Goal: Communication & Community: Share content

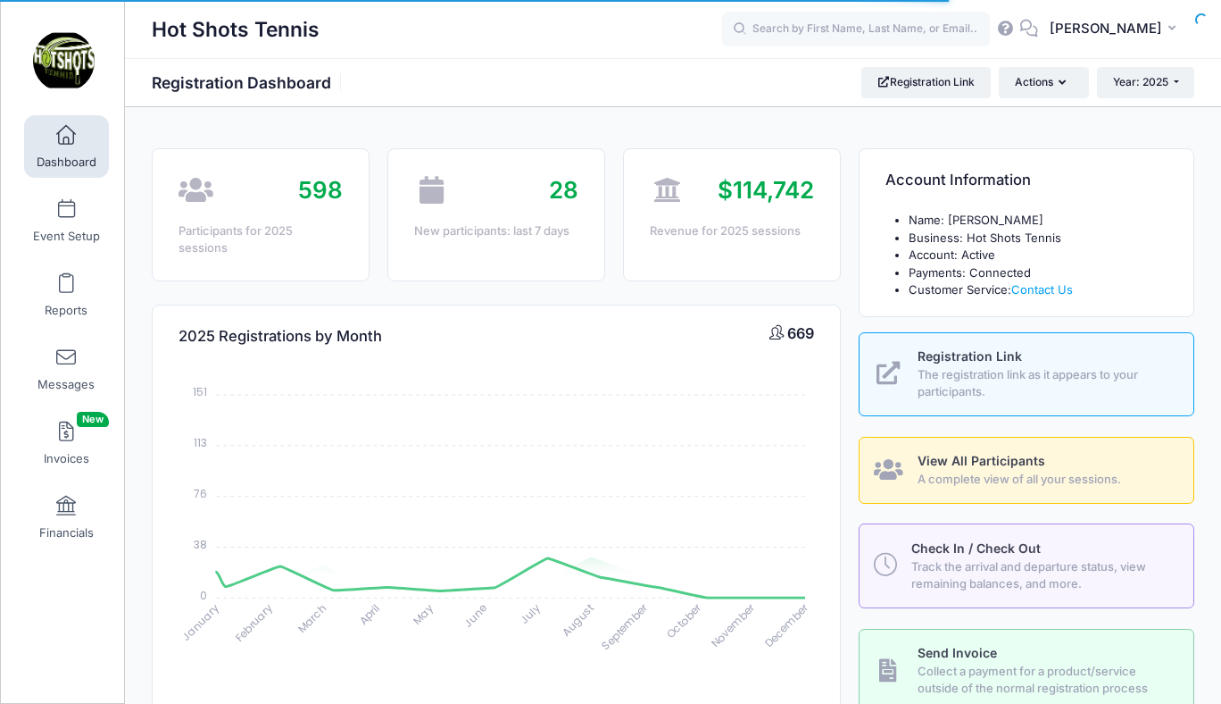
select select
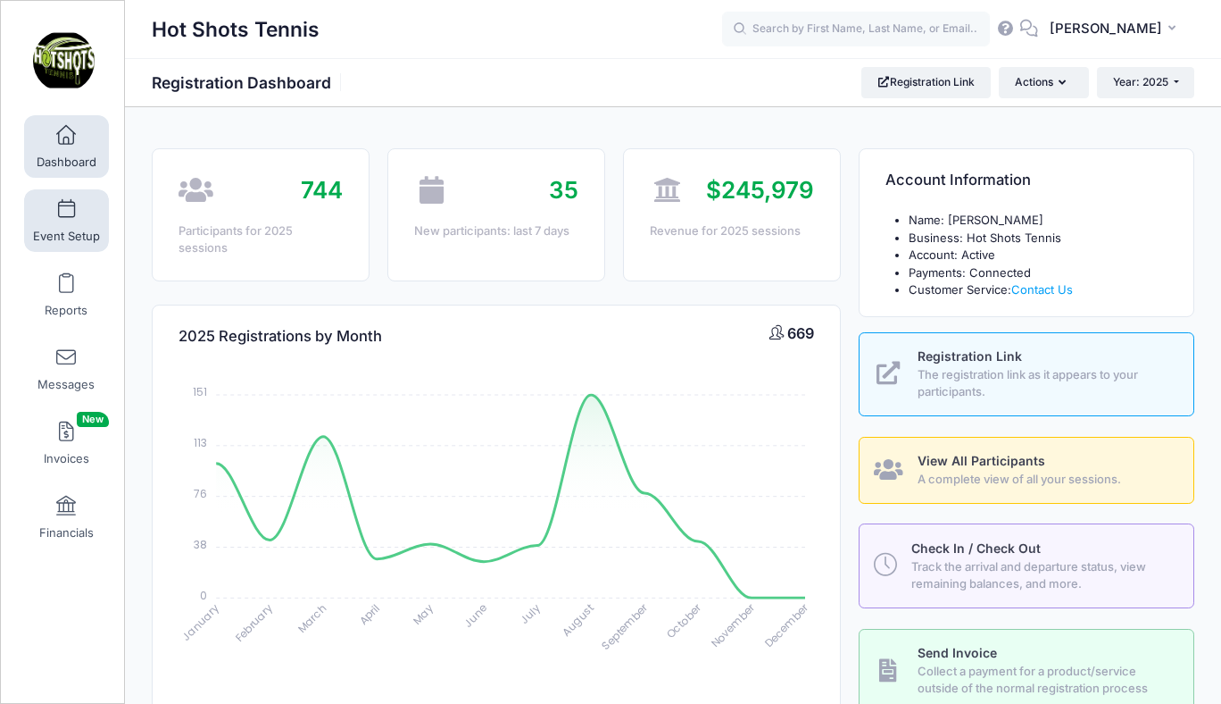
click at [66, 214] on span at bounding box center [66, 210] width 0 height 20
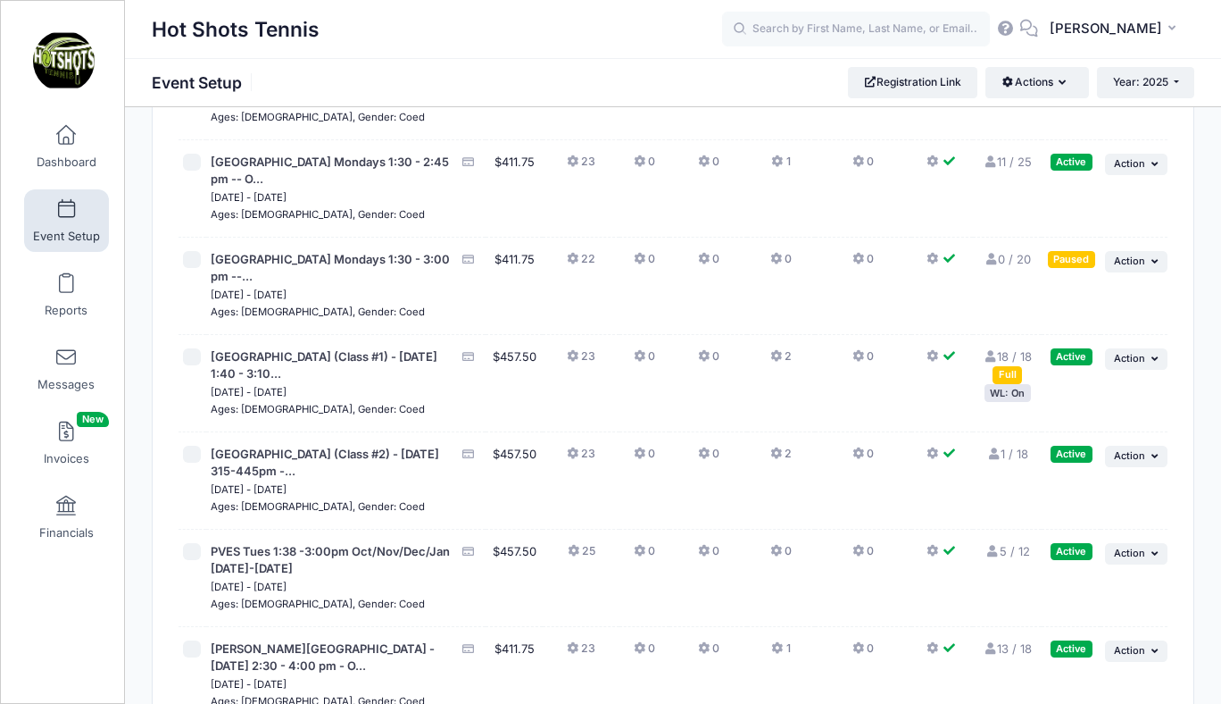
scroll to position [5473, 0]
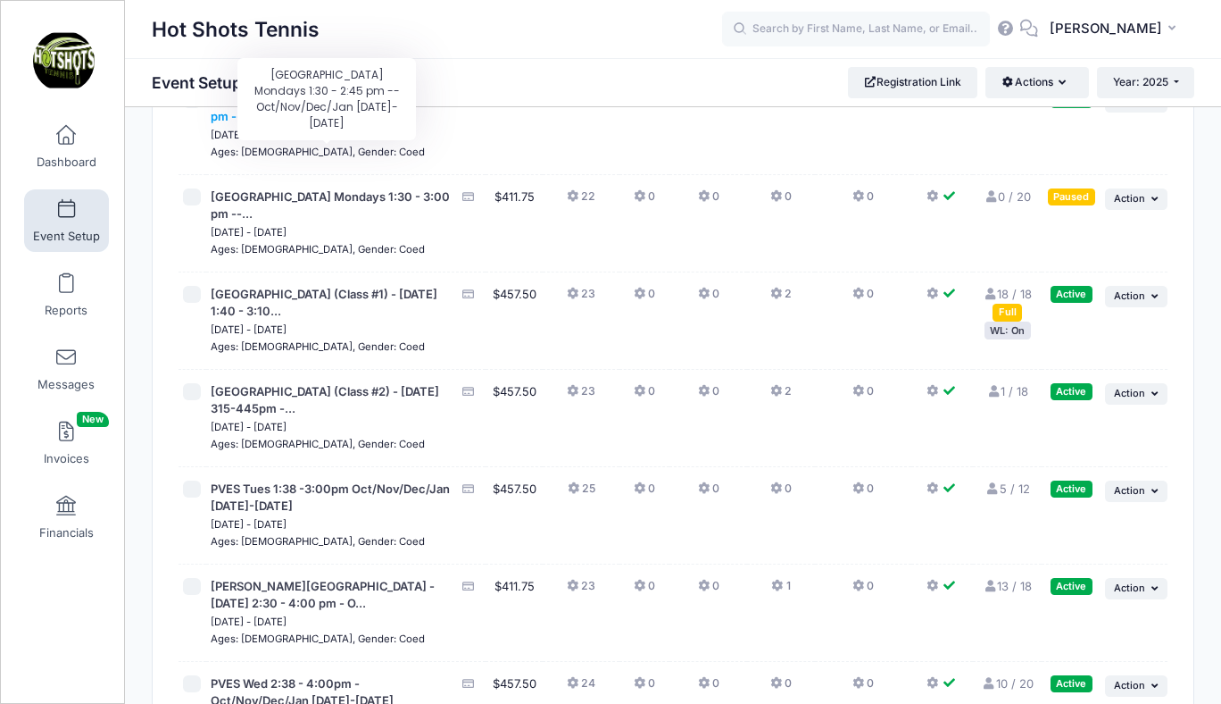
click at [343, 124] on span "Center Street Elementary Mondays 1:30 - 2:45 pm -- O..." at bounding box center [330, 108] width 238 height 32
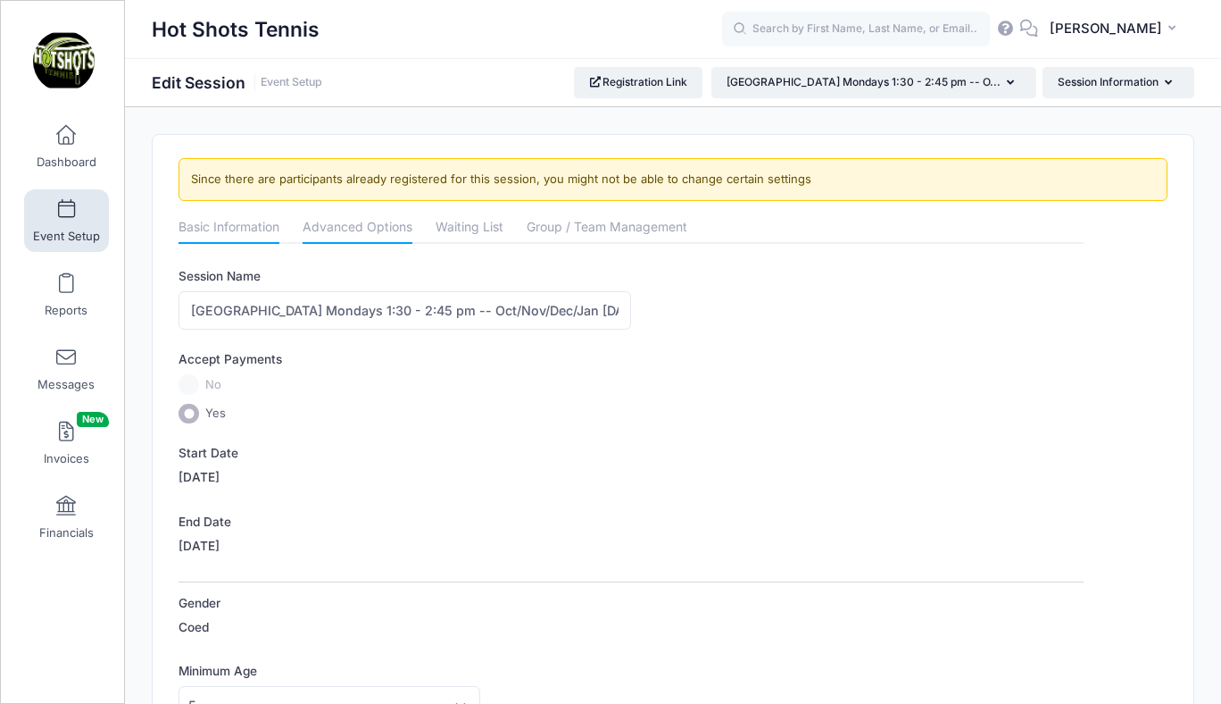
click at [367, 229] on link "Advanced Options" at bounding box center [358, 229] width 110 height 32
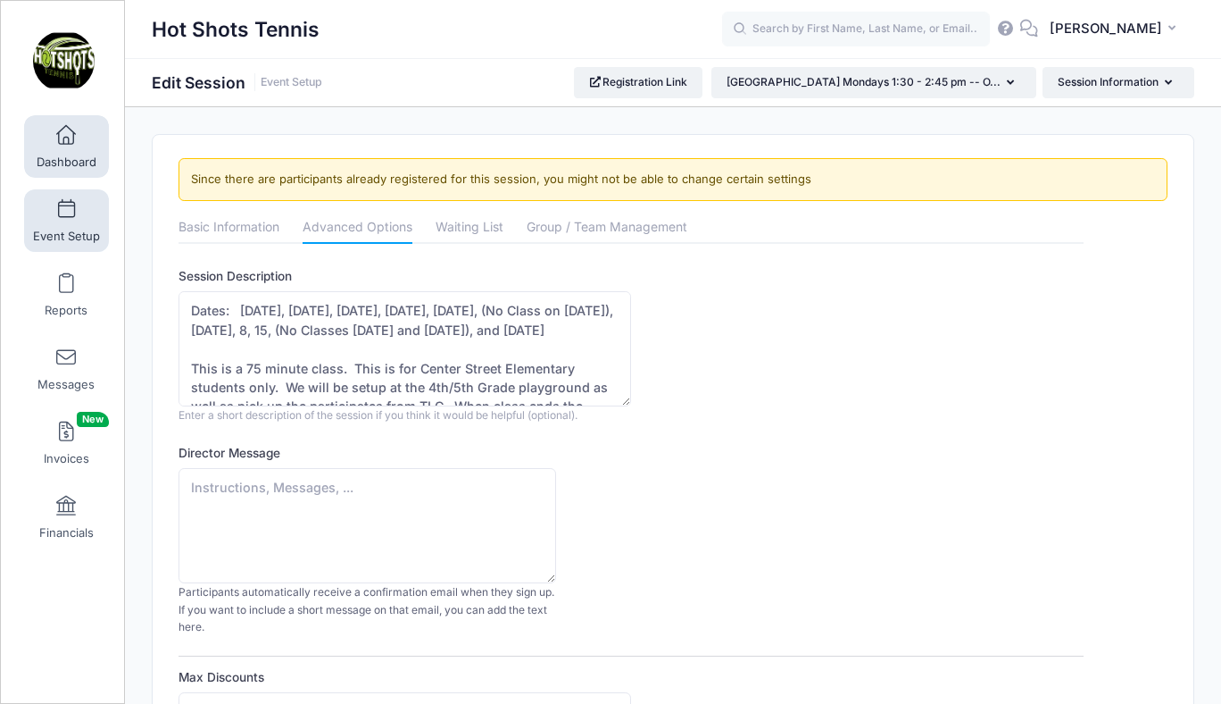
click at [66, 139] on span at bounding box center [66, 136] width 0 height 20
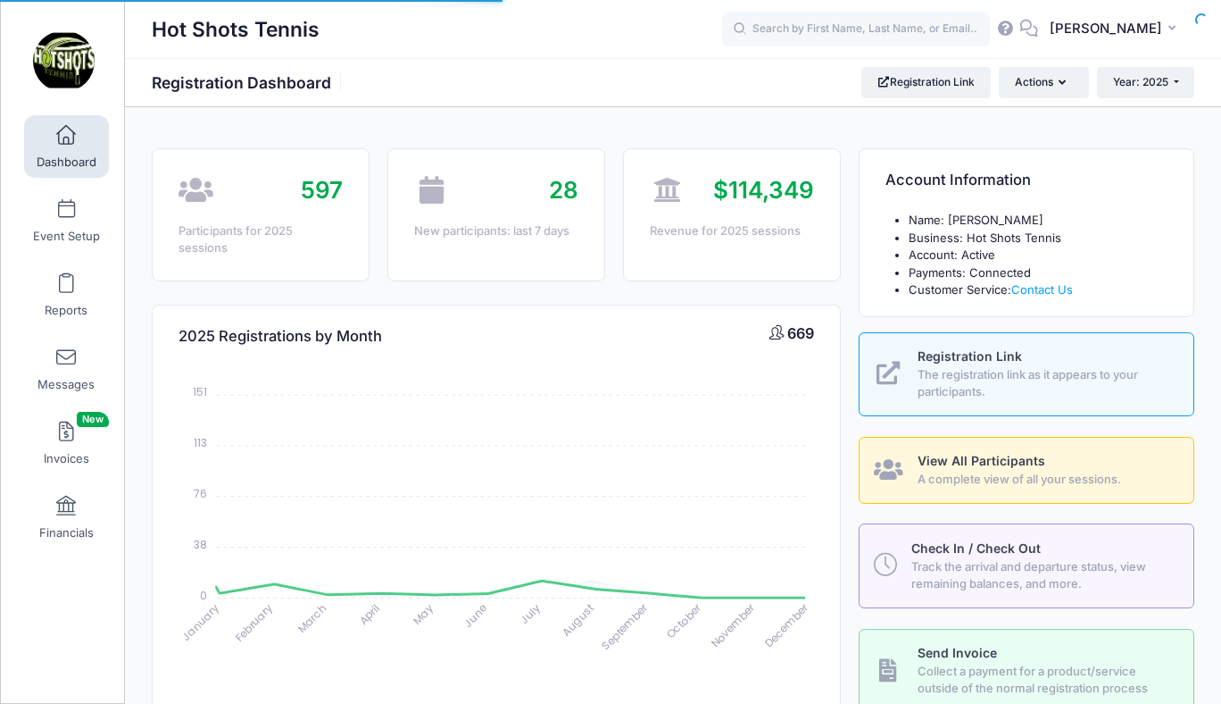
select select
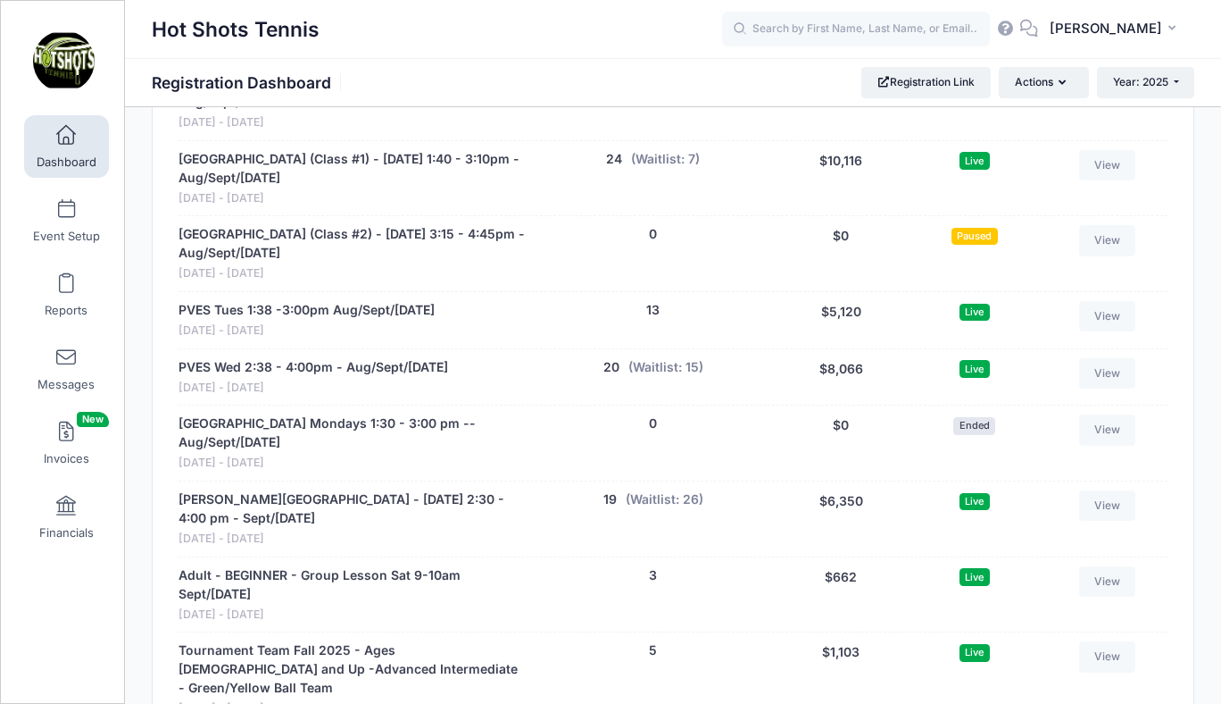
scroll to position [3604, 0]
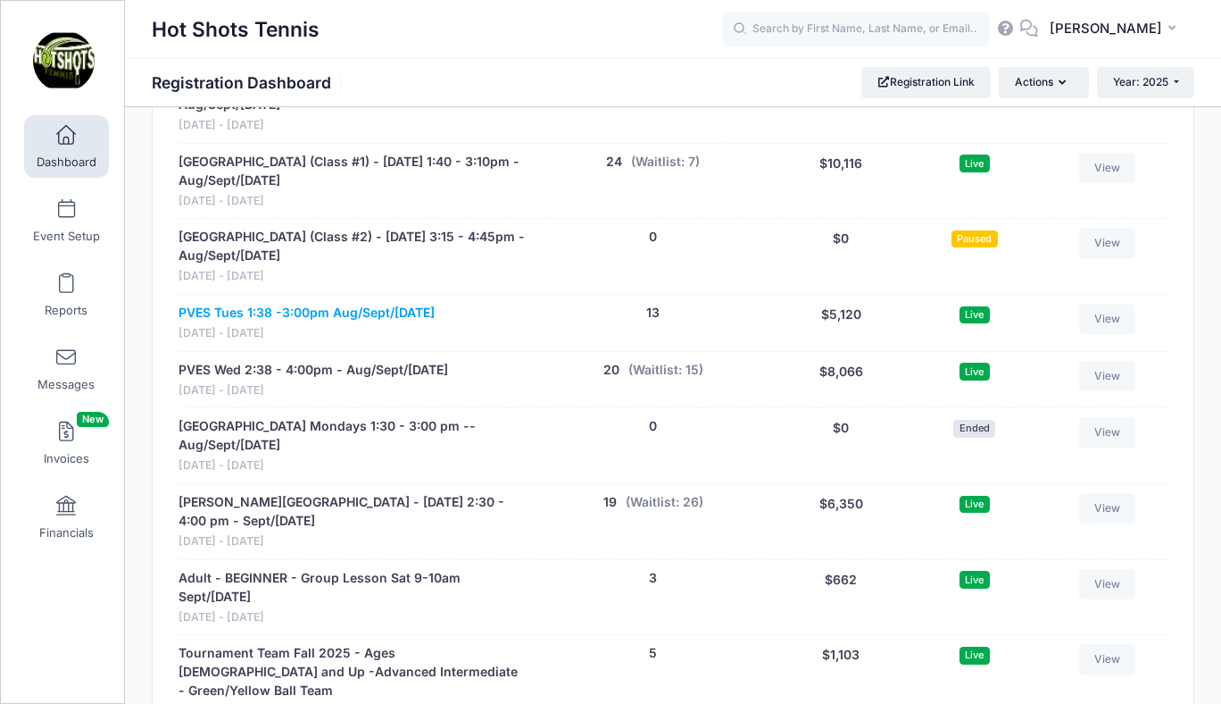
click at [306, 304] on link "PVES Tues 1:38 -3:00pm Aug/Sept/[DATE]" at bounding box center [307, 313] width 256 height 19
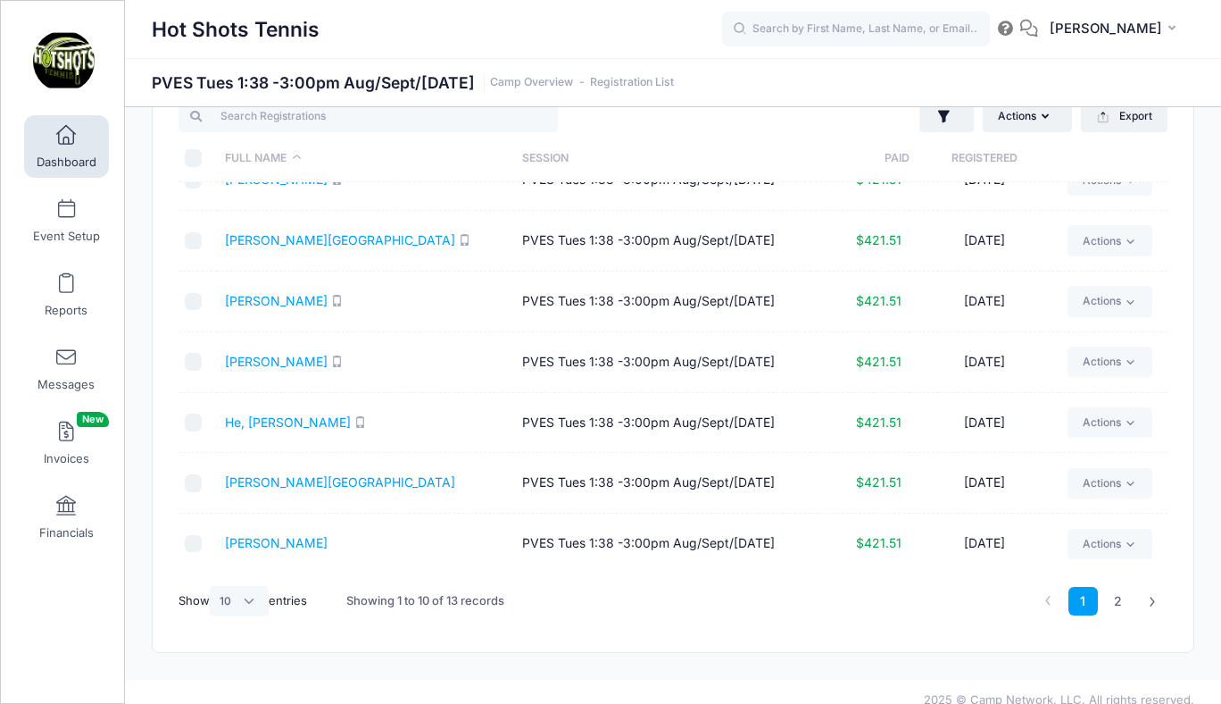
scroll to position [64, 0]
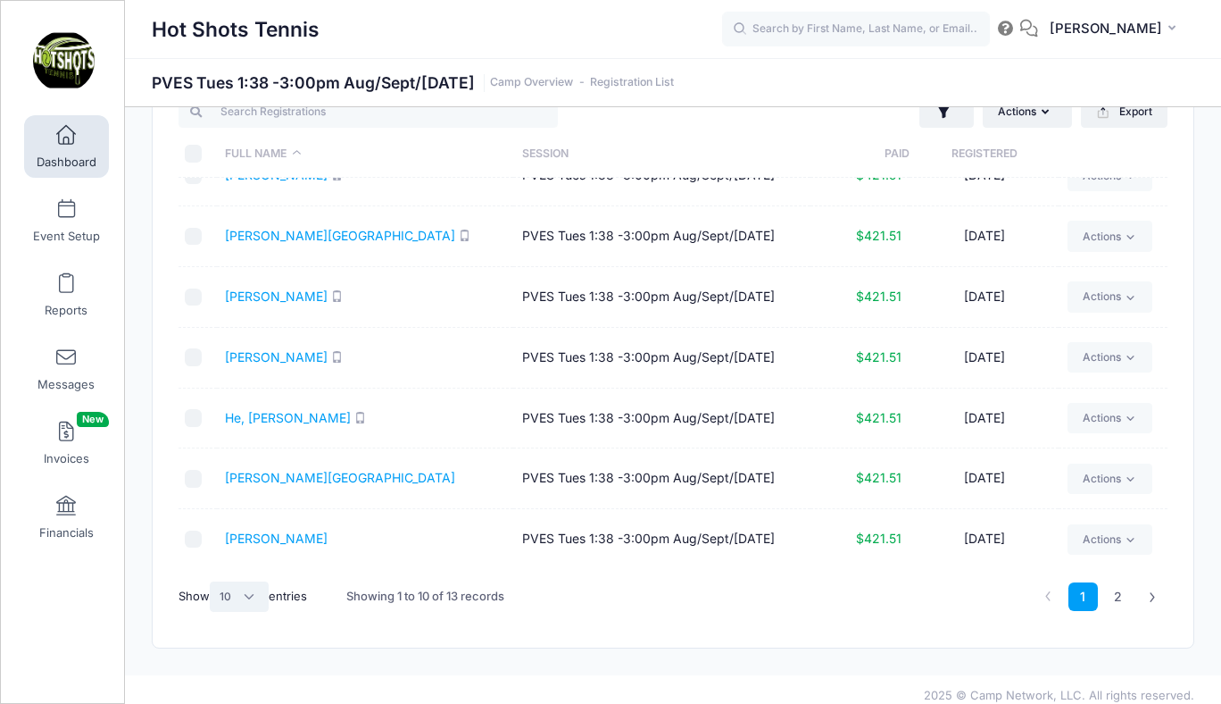
click at [250, 594] on select "All 10 25 50" at bounding box center [239, 596] width 59 height 30
select select "25"
click at [213, 581] on select "All 10 25 50" at bounding box center [239, 596] width 59 height 30
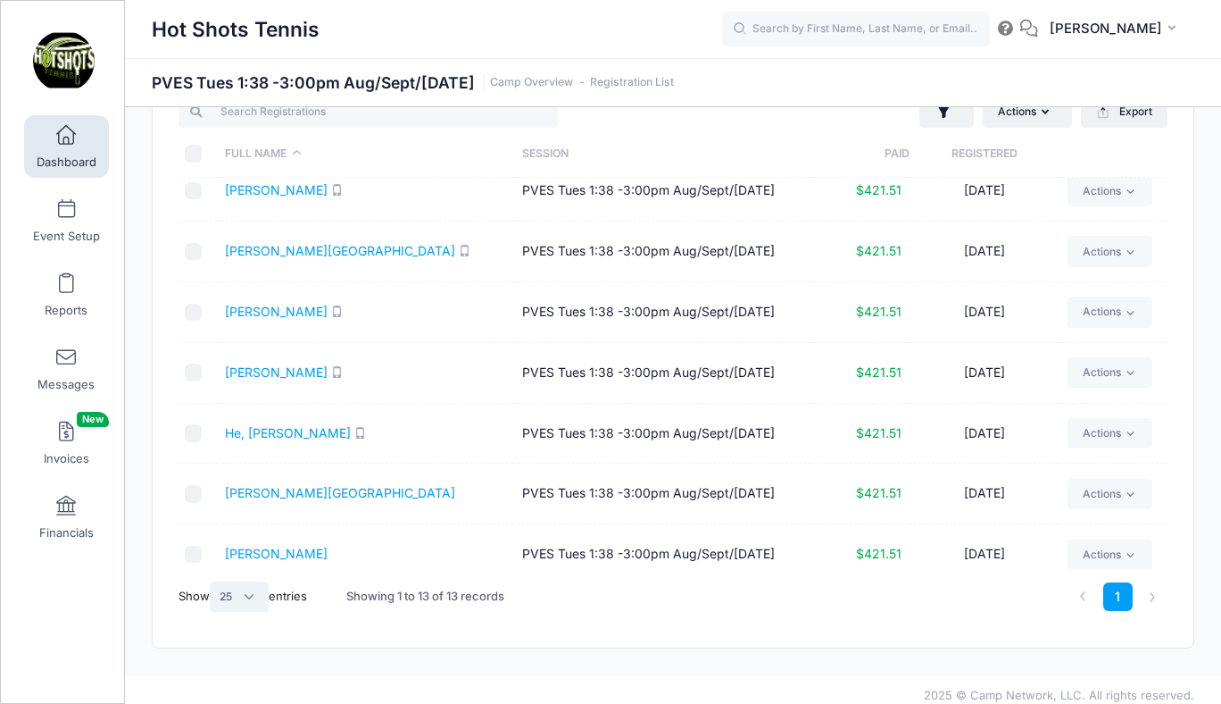
scroll to position [0, 0]
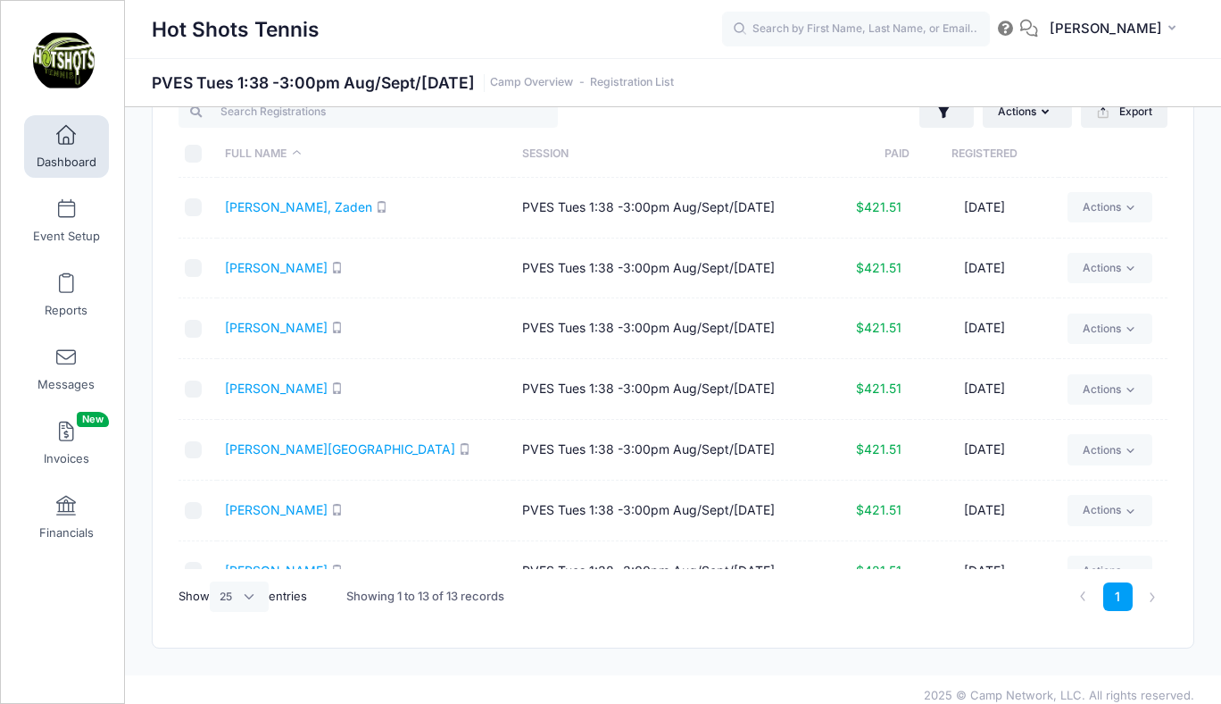
click at [195, 152] on input "\a \a \a \a" at bounding box center [194, 154] width 18 height 18
checkbox input "true"
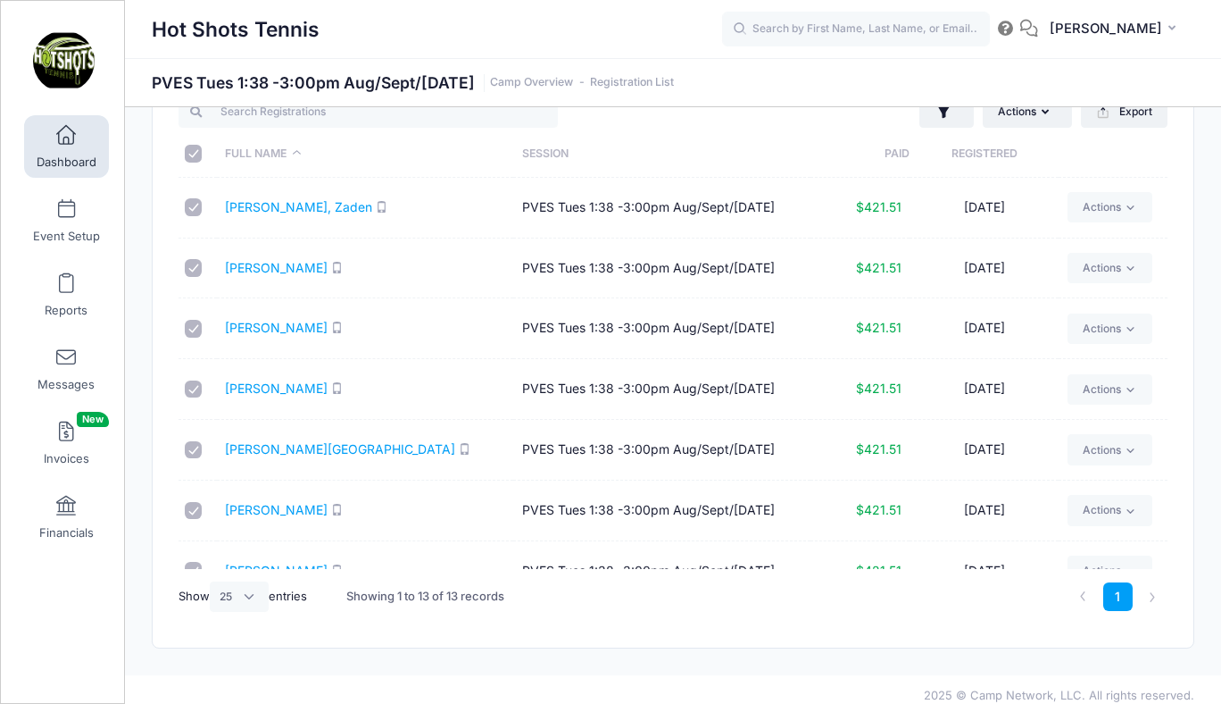
checkbox input "true"
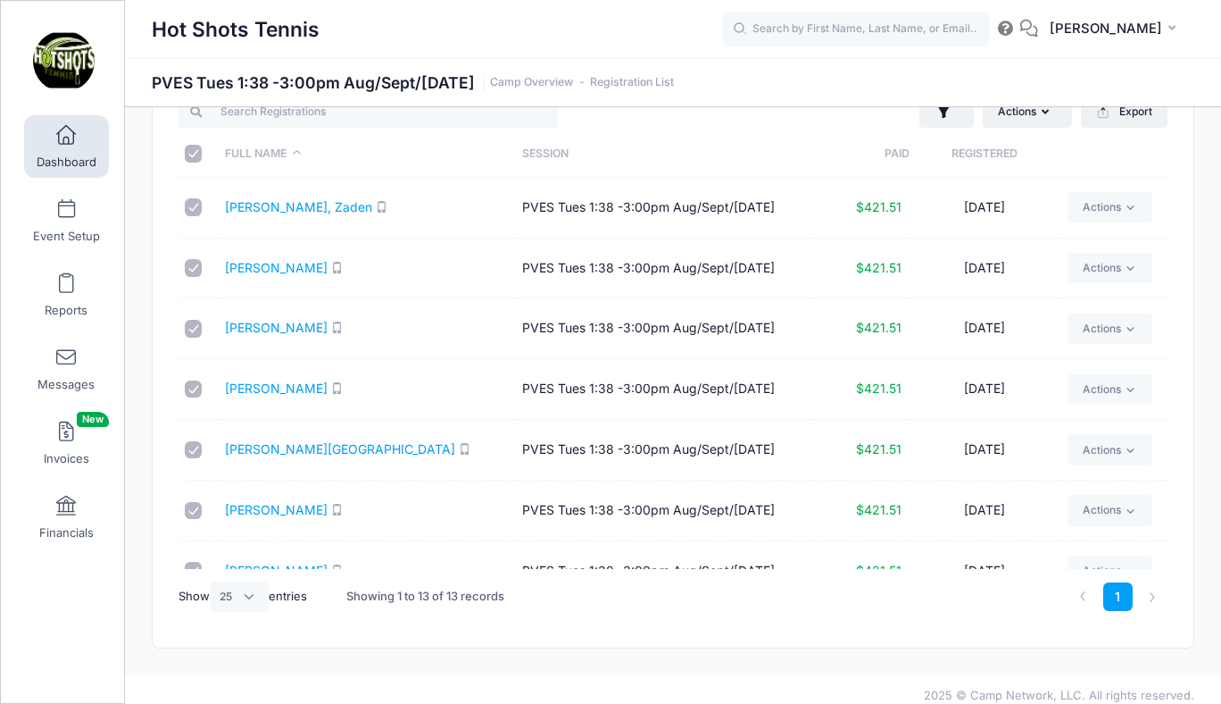
checkbox input "true"
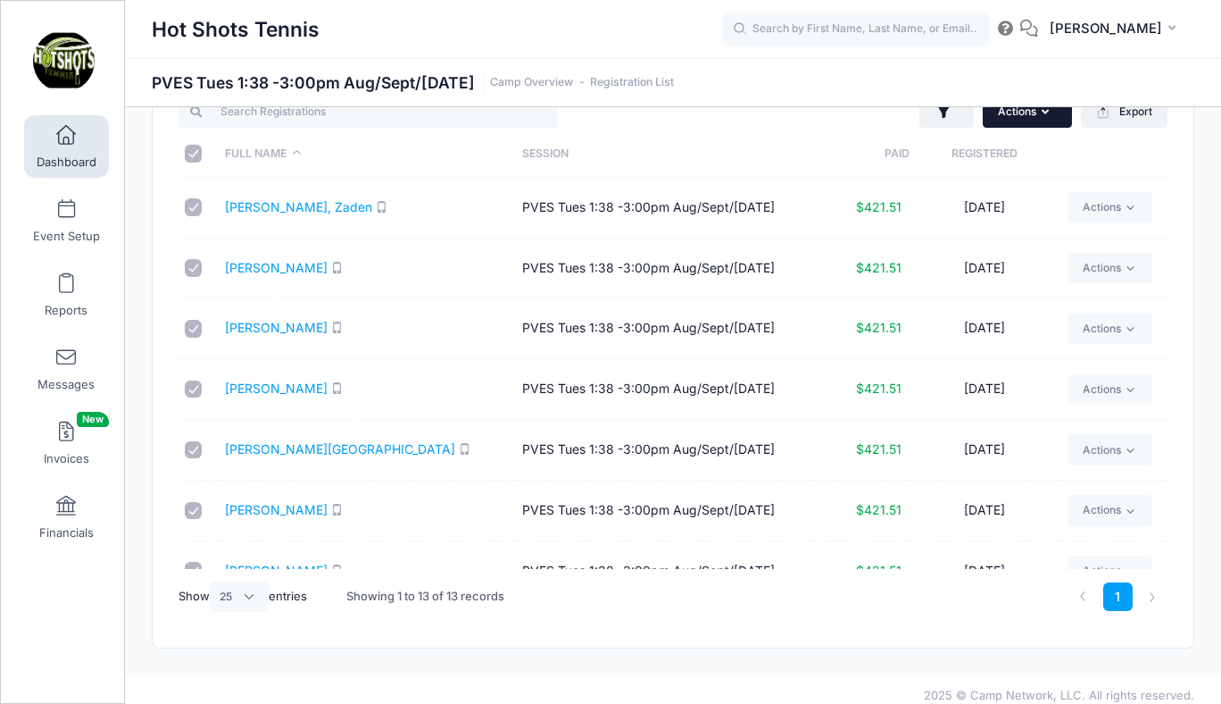
click at [1013, 116] on button "Actions" at bounding box center [1027, 111] width 89 height 30
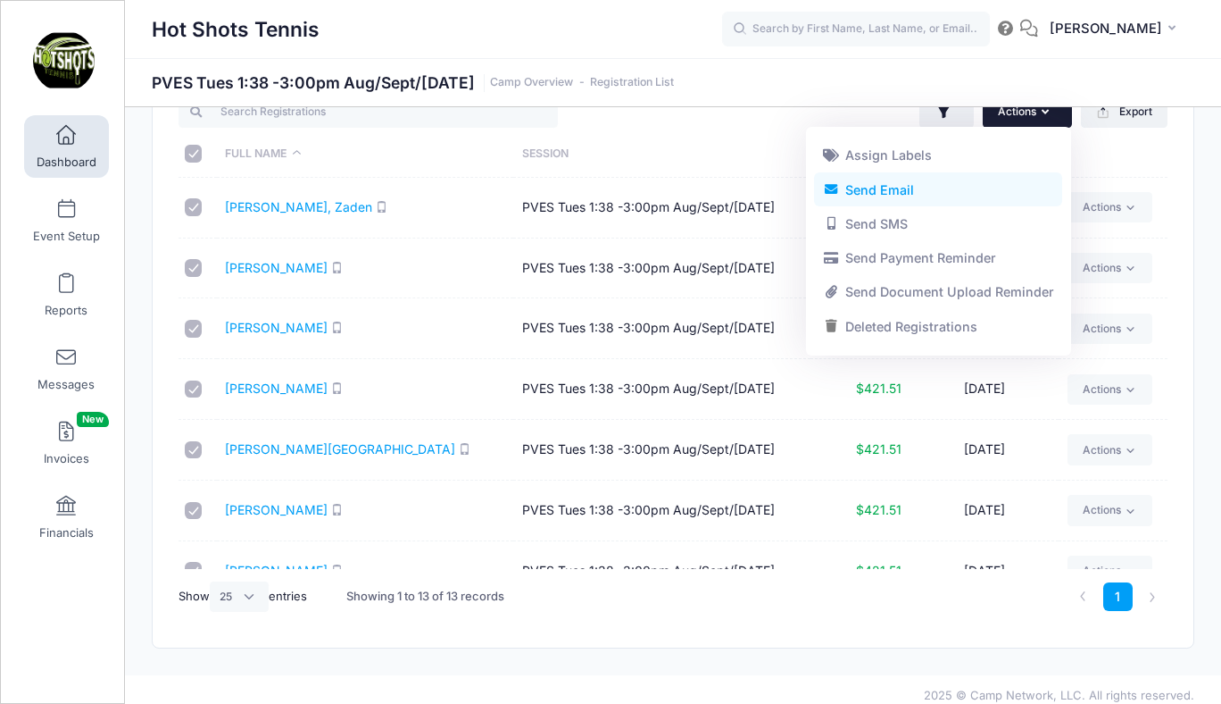
click at [909, 188] on link "Send Email" at bounding box center [938, 189] width 248 height 34
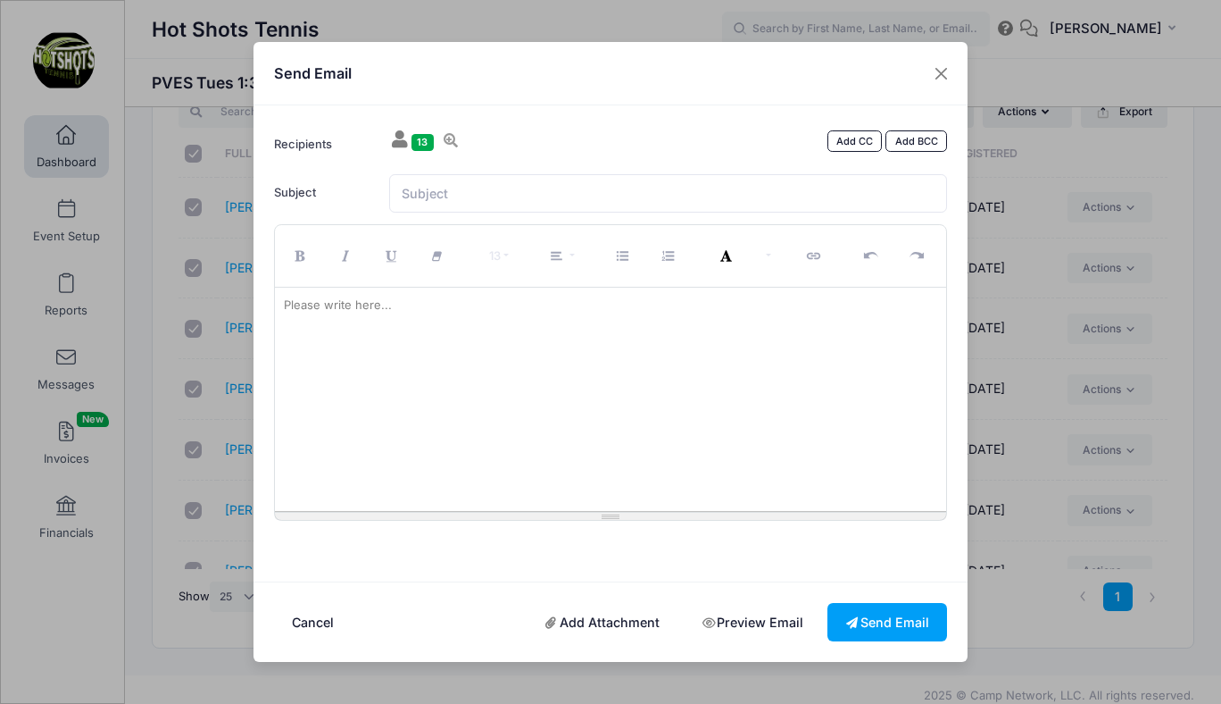
click at [523, 352] on div at bounding box center [611, 399] width 672 height 223
paste div
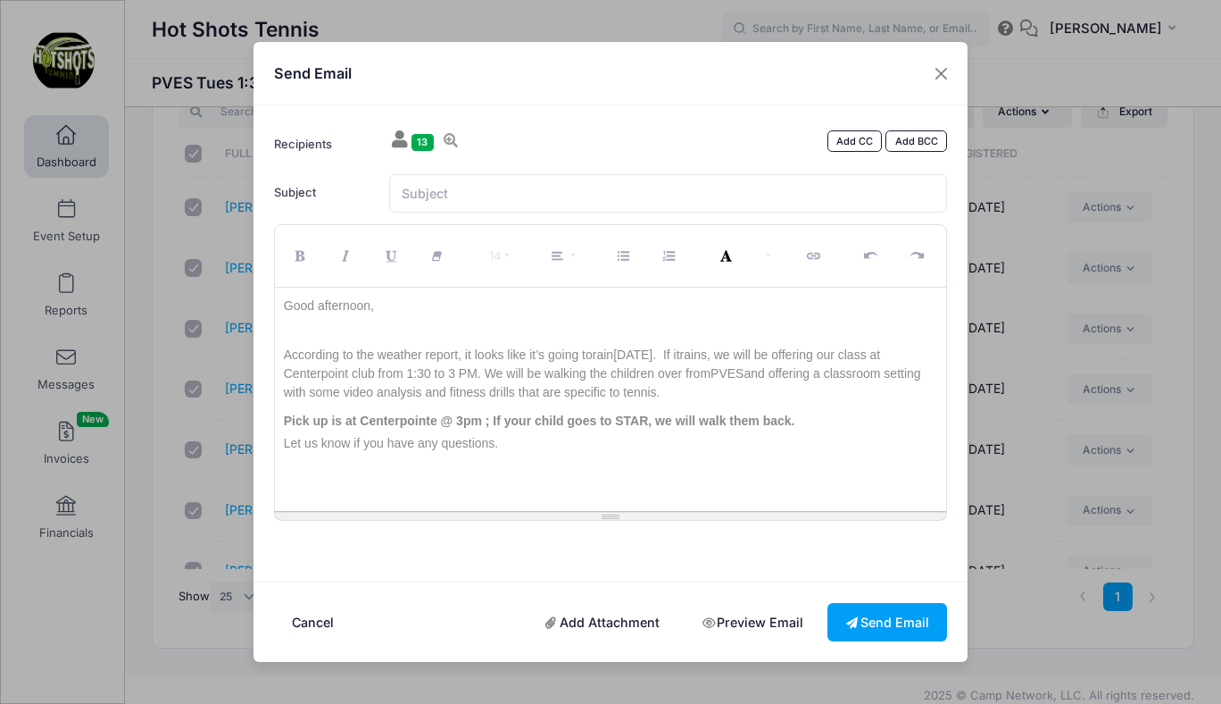
click at [369, 308] on p "Good afternoon," at bounding box center [611, 315] width 654 height 38
click at [672, 356] on p "According to the weather report, it looks like it’s going to rain tomorrow. If …" at bounding box center [611, 374] width 654 height 56
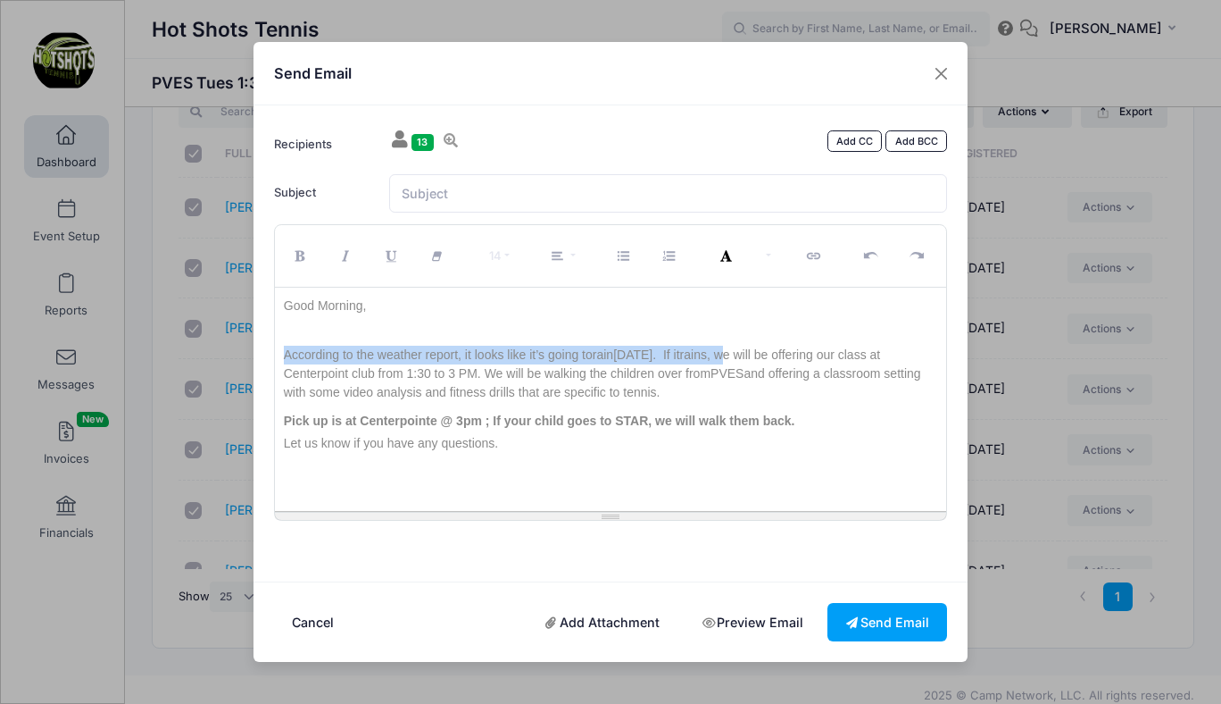
drag, startPoint x: 744, startPoint y: 357, endPoint x: 315, endPoint y: 345, distance: 428.8
click at [315, 346] on p "According to the weather report, it looks like it’s going to rain tomorrow. If …" at bounding box center [611, 374] width 654 height 56
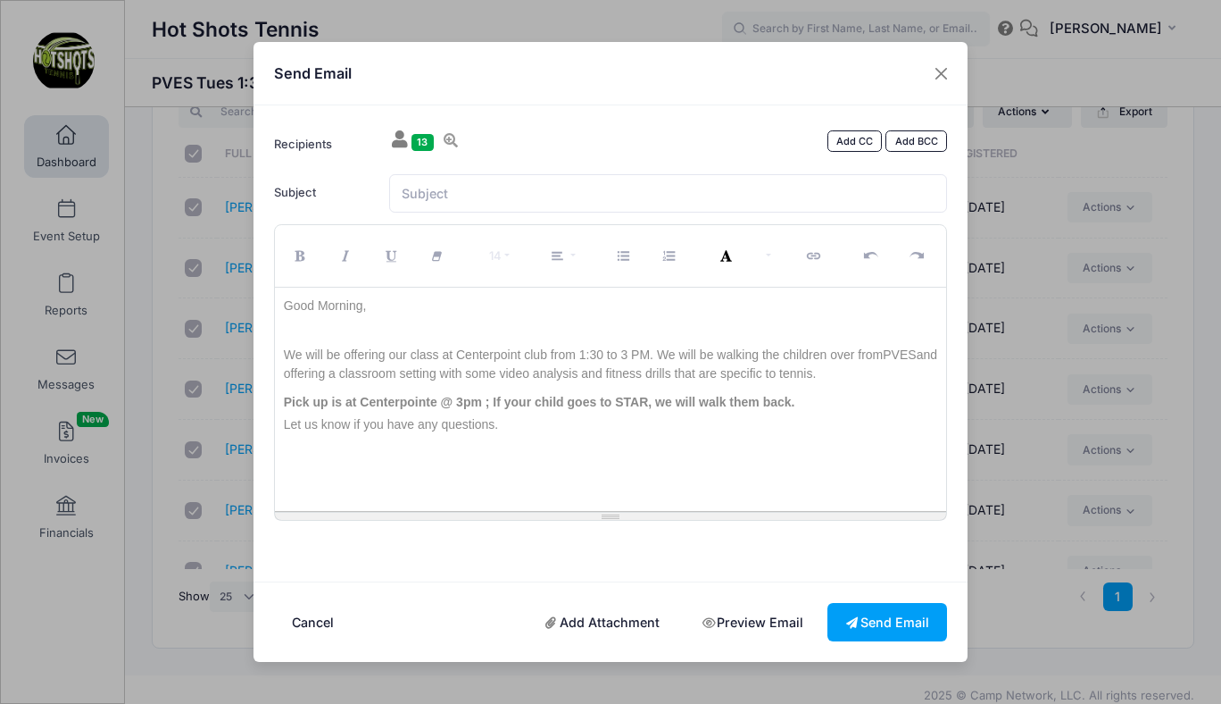
click at [521, 355] on p "We will be offering our class at Centerpoint club from 1:30 to 3 PM. We will be…" at bounding box center [611, 365] width 654 height 38
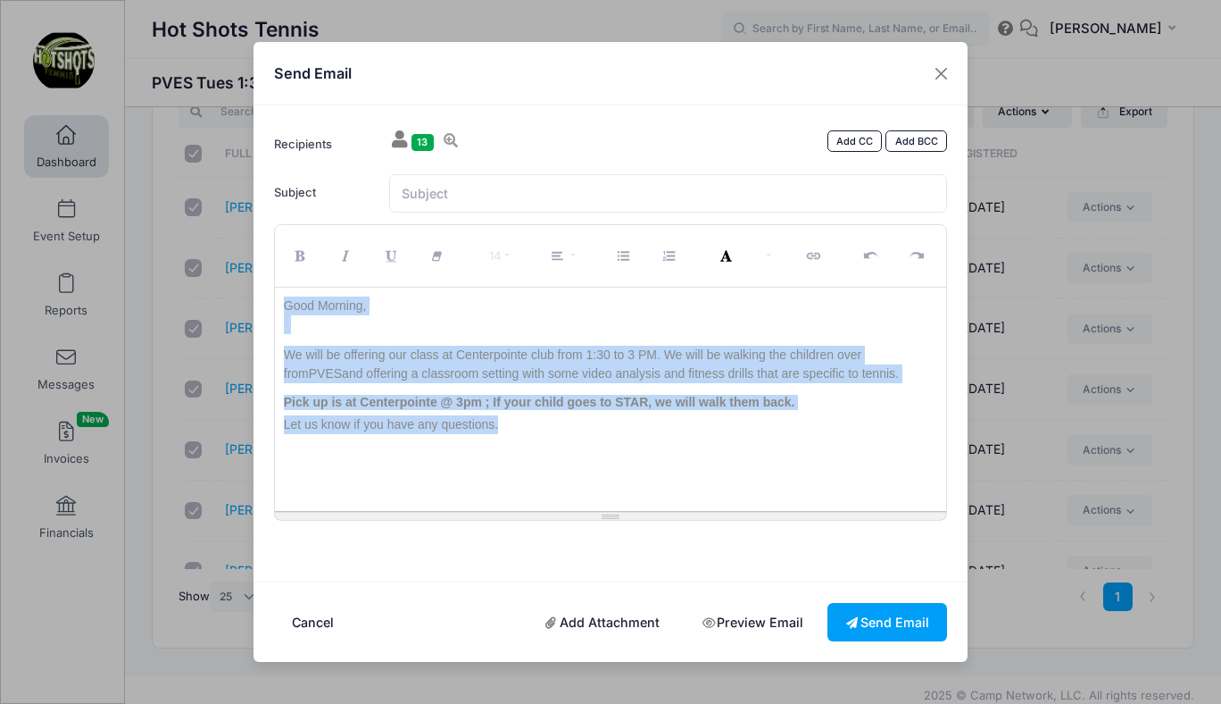
drag, startPoint x: 284, startPoint y: 305, endPoint x: 584, endPoint y: 447, distance: 331.9
click at [584, 447] on div "Good Morning, We will be offering our class at Centerpointe club from 1:30 to 3…" at bounding box center [611, 399] width 672 height 223
click at [730, 256] on icon "Recent Color" at bounding box center [729, 256] width 16 height 0
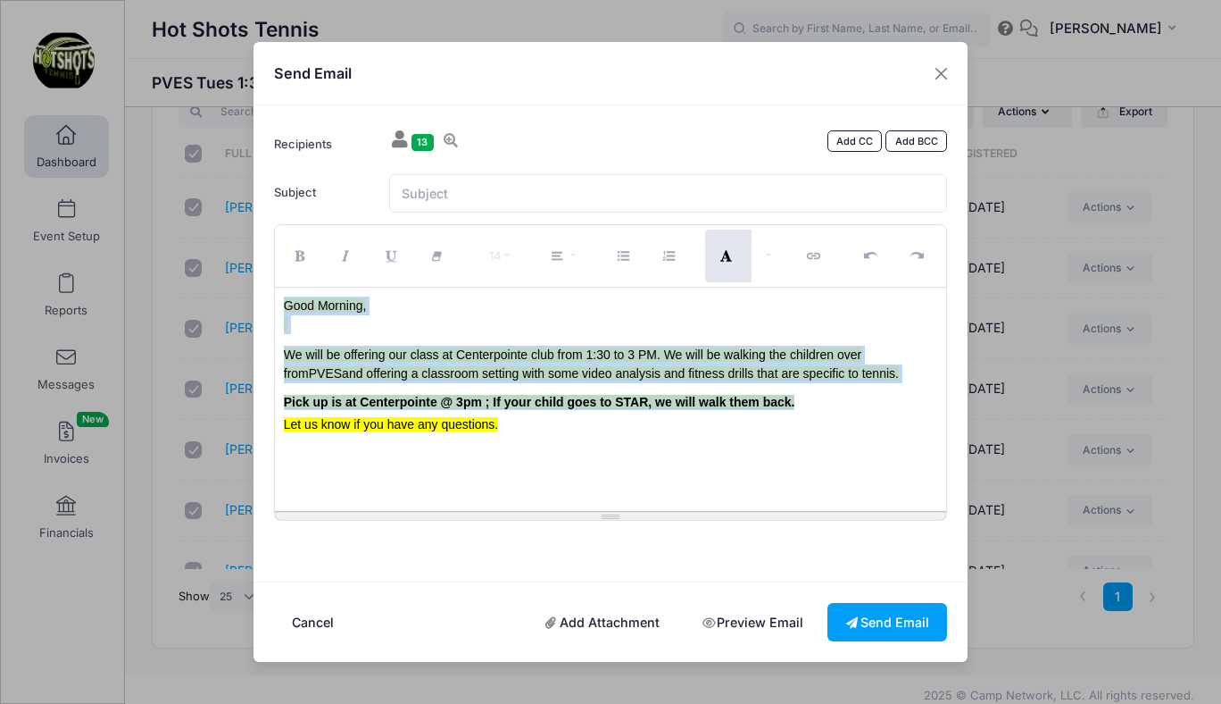
click at [730, 256] on icon "Recent Color" at bounding box center [729, 256] width 16 height 0
click at [774, 258] on button "More Color" at bounding box center [766, 255] width 31 height 53
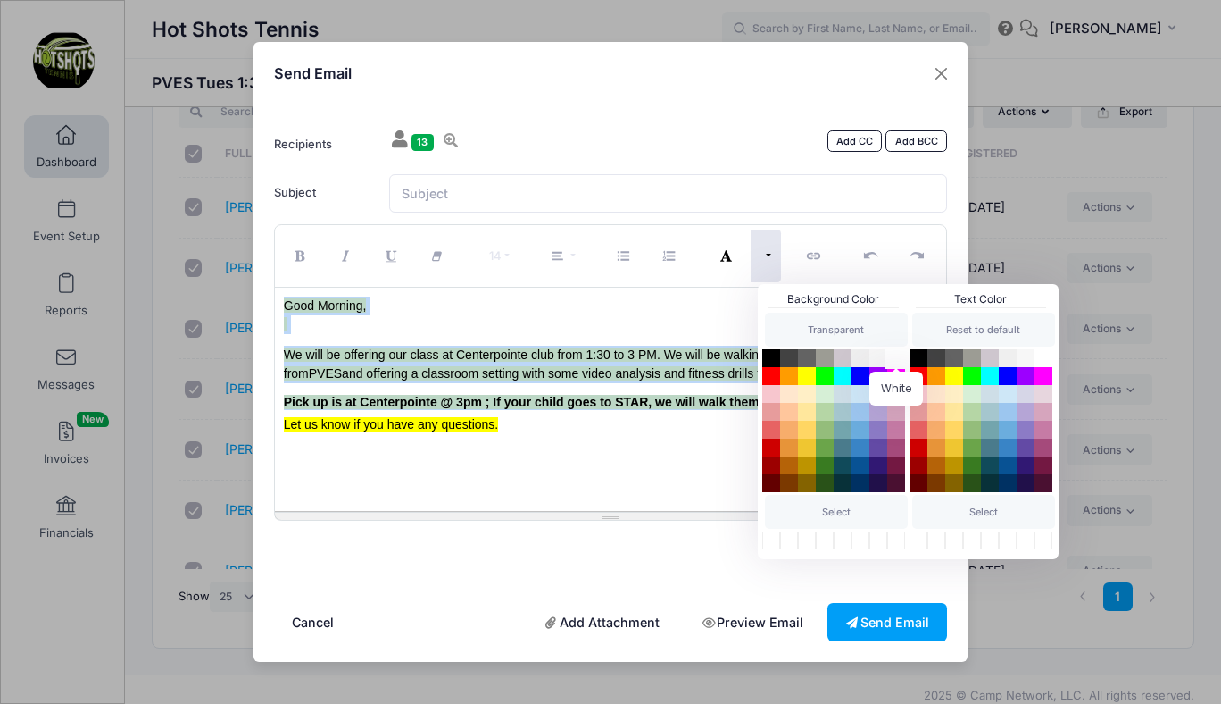
click at [897, 357] on button "White" at bounding box center [896, 357] width 21 height 21
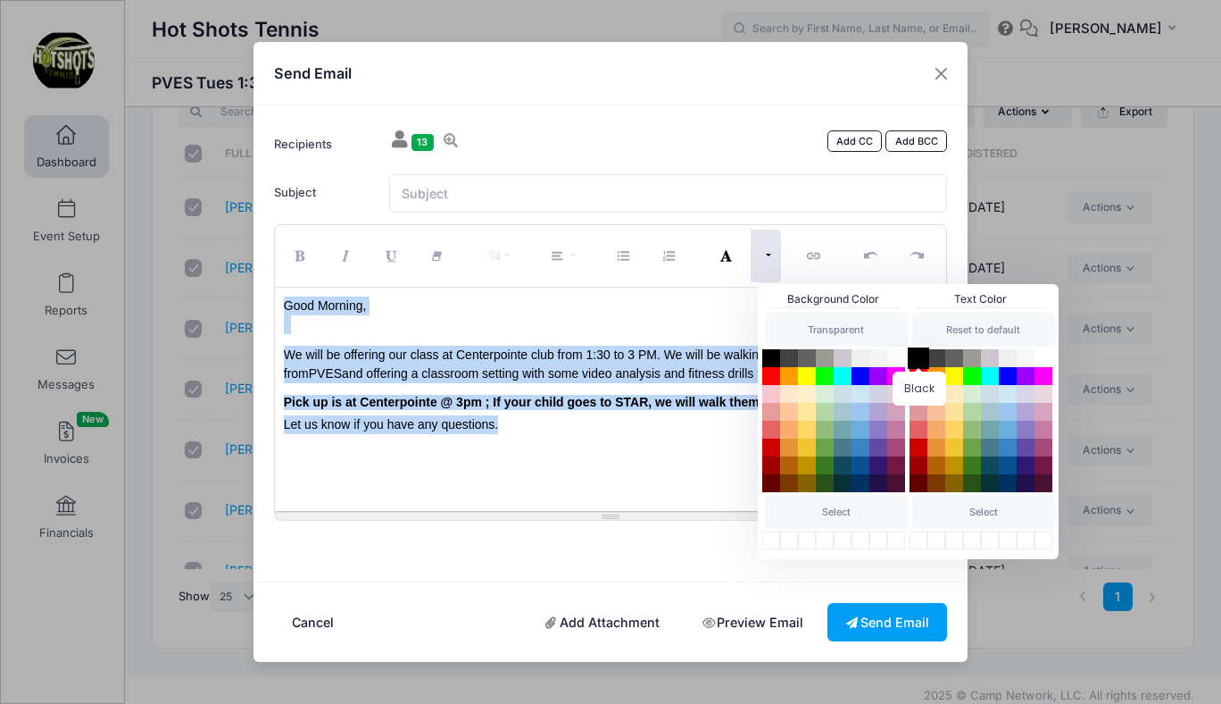
click at [921, 358] on button "Black" at bounding box center [918, 357] width 21 height 21
click at [619, 433] on p "Let us know if you have any questions." at bounding box center [611, 424] width 654 height 19
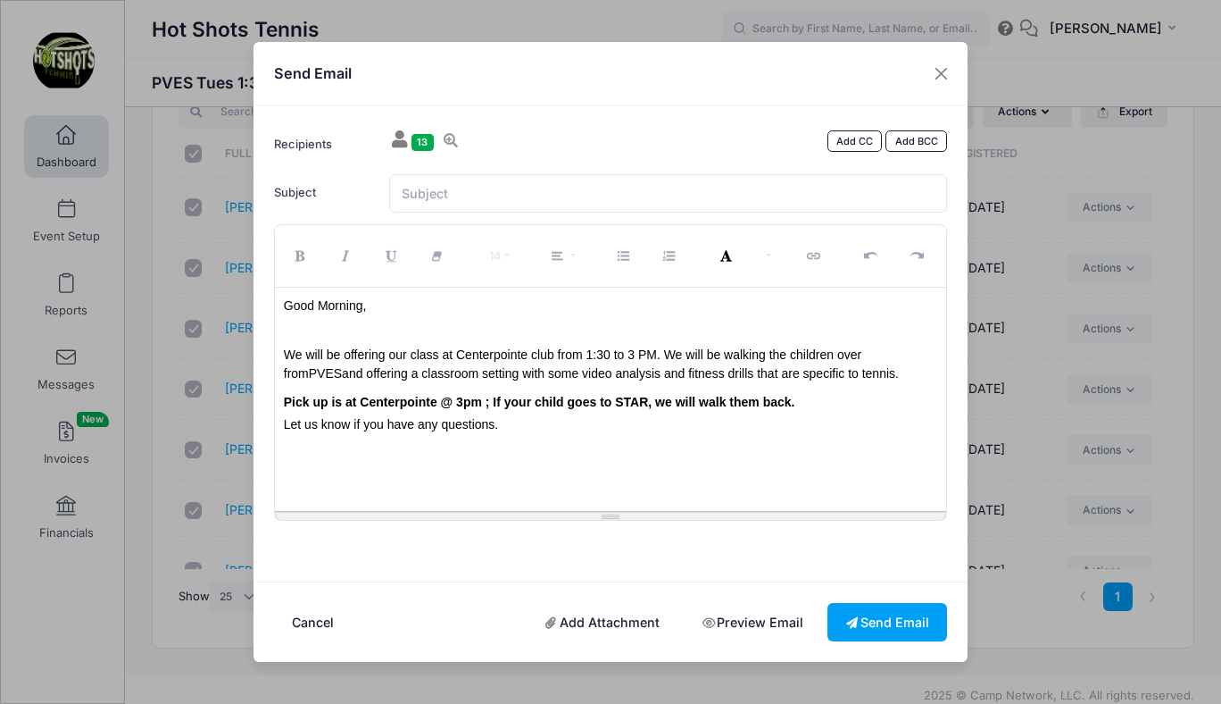
click at [537, 430] on p "Let us know if you have any questions." at bounding box center [611, 424] width 654 height 19
click at [544, 202] on input "Subject" at bounding box center [668, 193] width 559 height 38
type input "PVES Tennis Today"
click at [538, 355] on font "We will be offering our class at Centerpointe club from 1:30 to 3 PM. We will b…" at bounding box center [591, 363] width 615 height 33
click at [879, 620] on button "Send Email" at bounding box center [888, 622] width 120 height 38
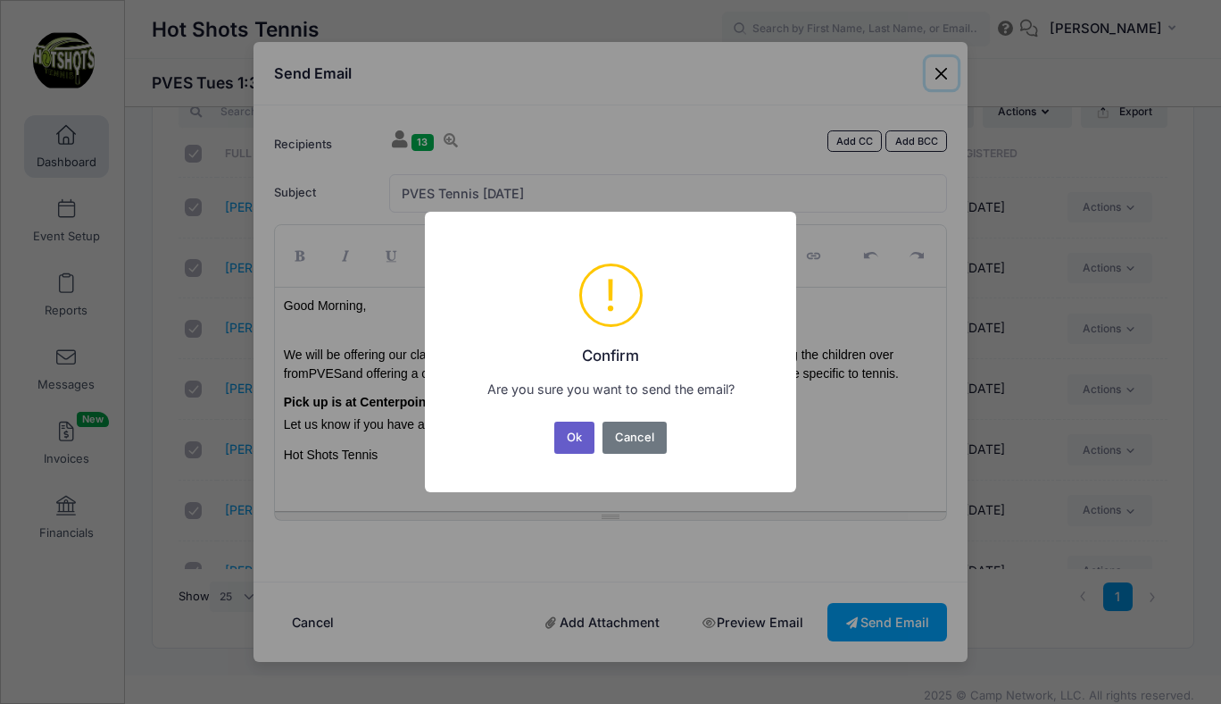
click at [579, 434] on button "Ok" at bounding box center [574, 437] width 41 height 32
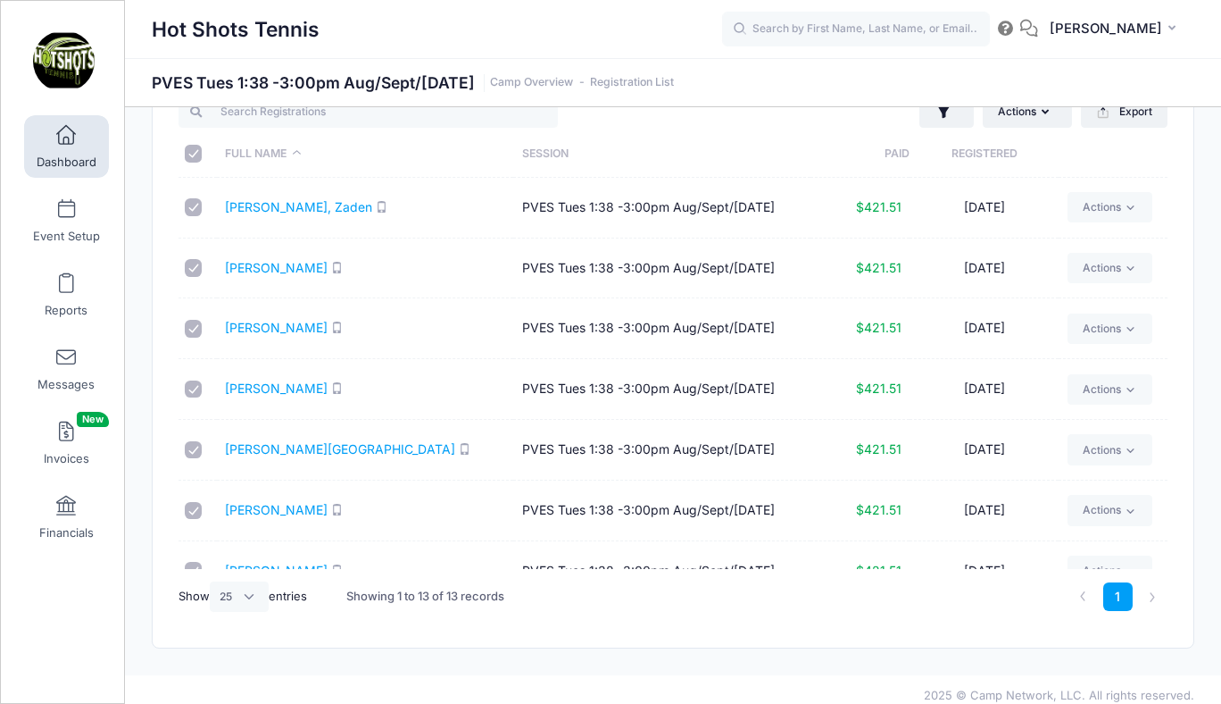
click at [66, 142] on span at bounding box center [66, 136] width 0 height 20
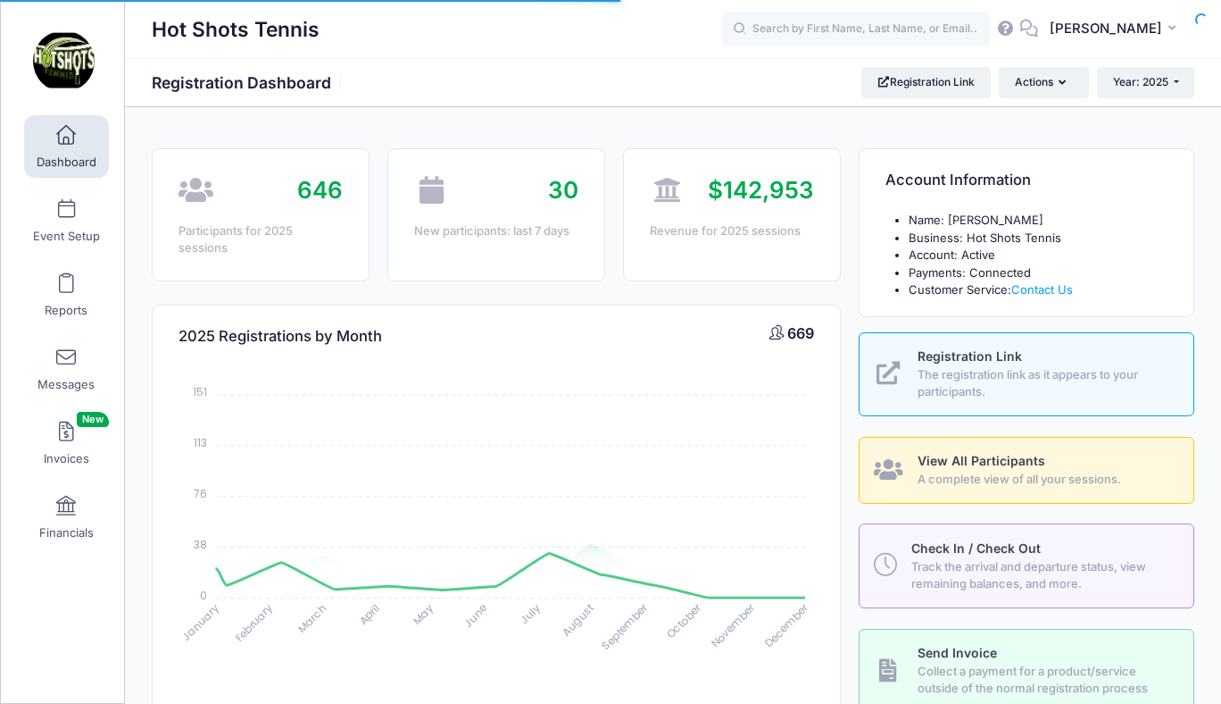
select select
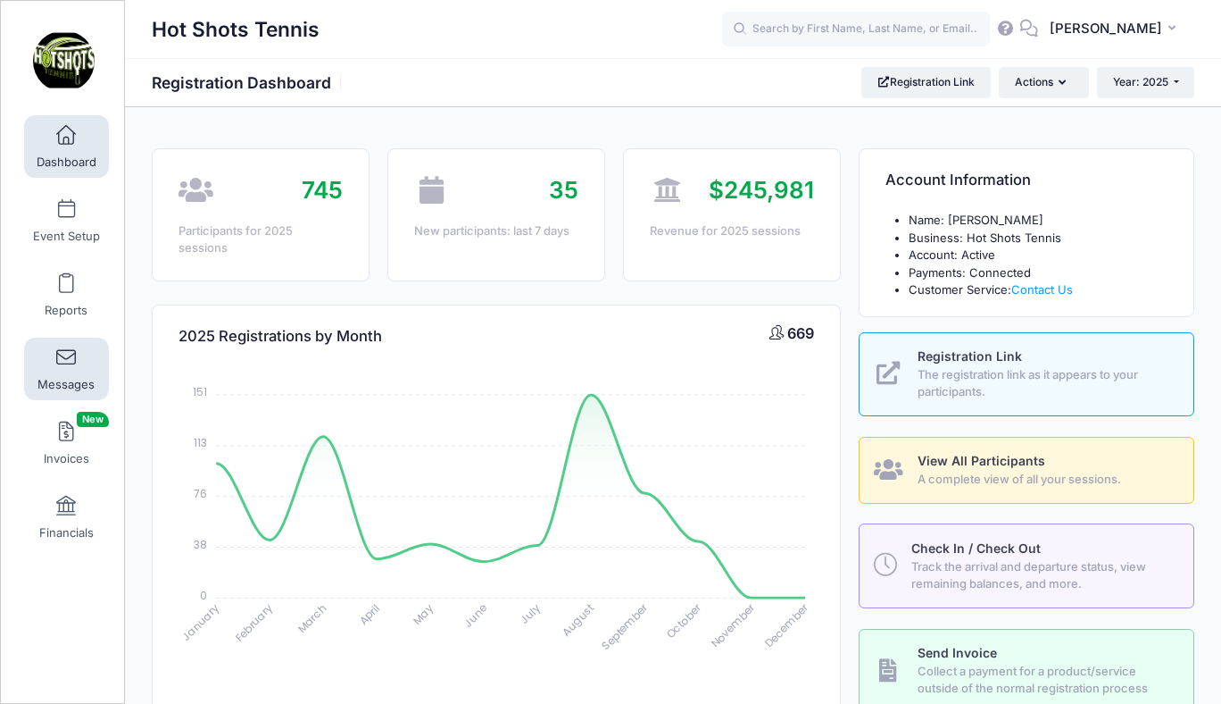
click at [66, 367] on span at bounding box center [66, 358] width 0 height 20
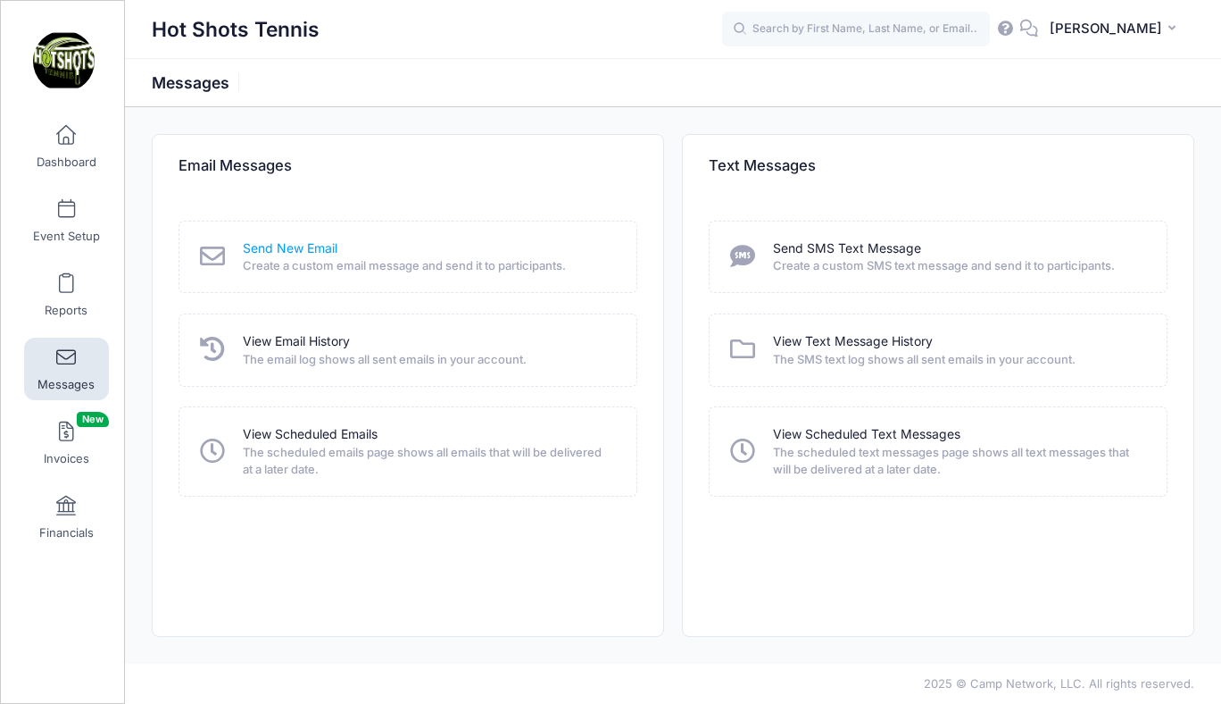
click at [298, 246] on link "Send New Email" at bounding box center [290, 248] width 95 height 19
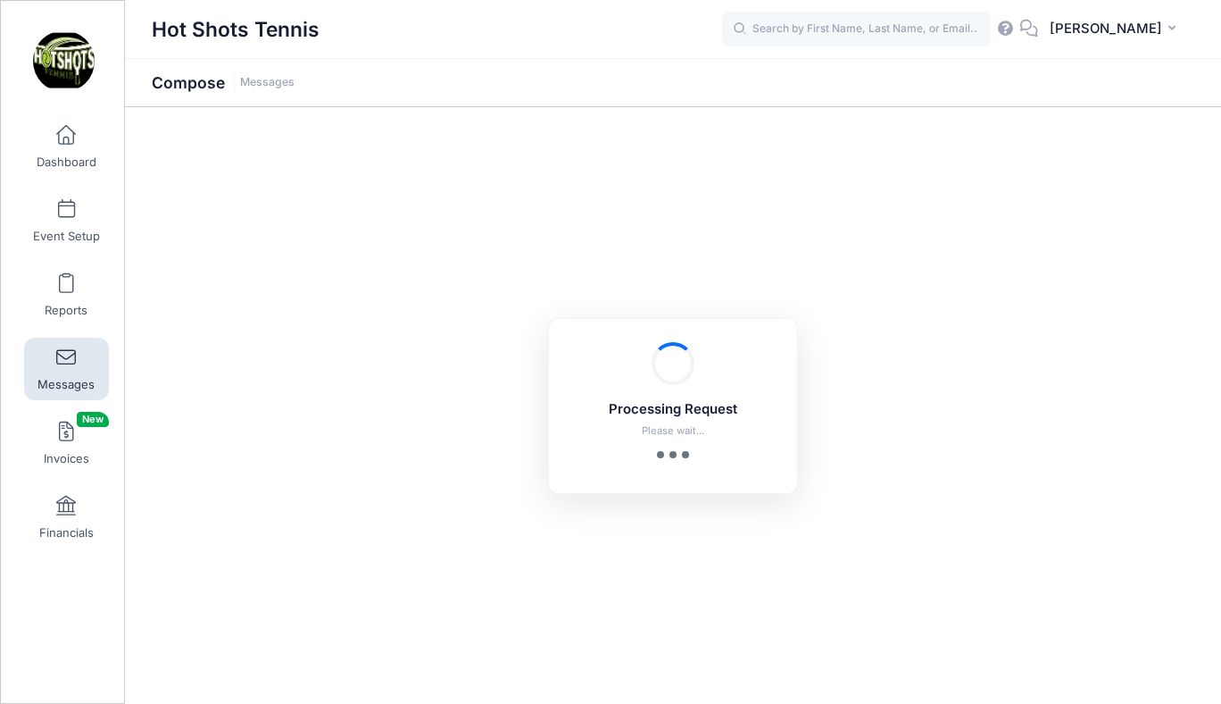
select select "2025"
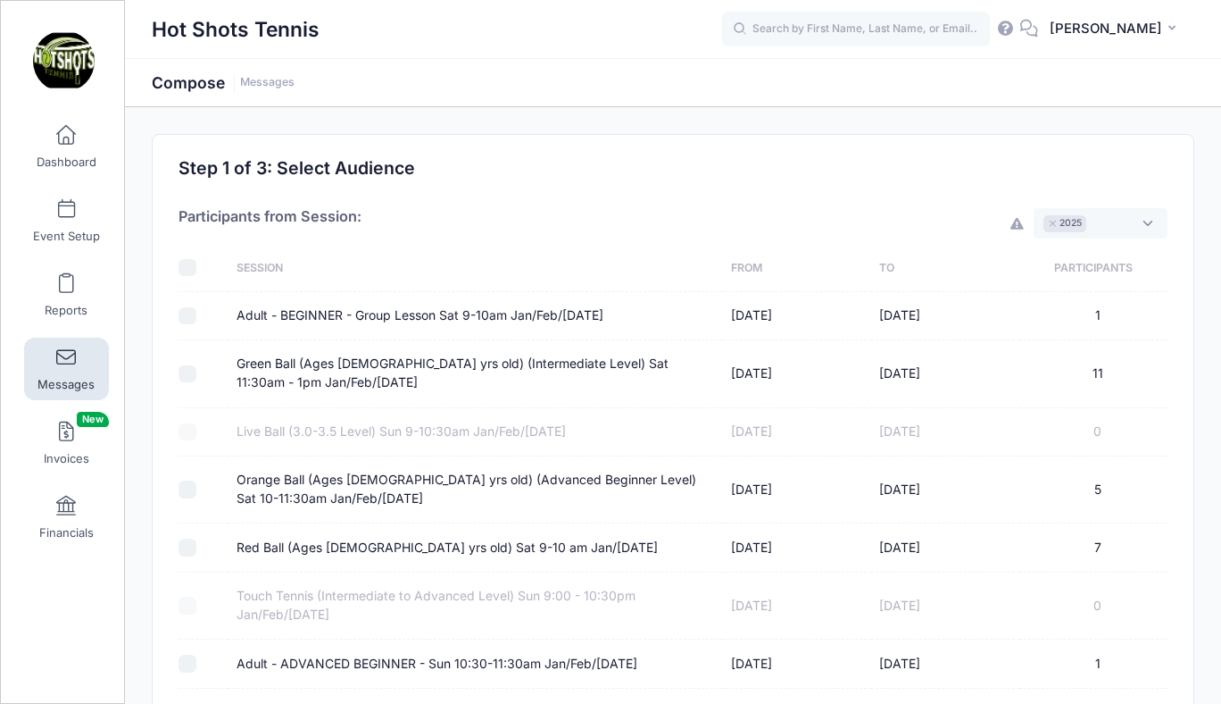
scroll to position [13, 0]
click at [1101, 228] on span "× 2025" at bounding box center [1101, 223] width 134 height 30
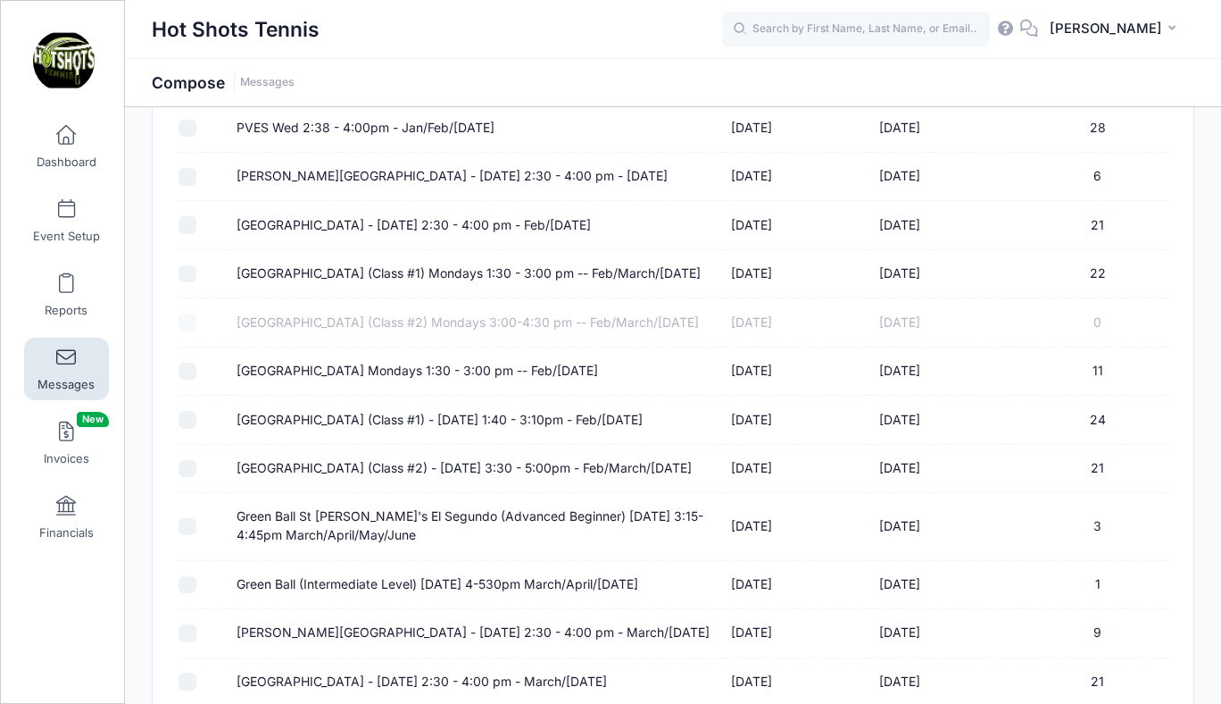
scroll to position [287, 0]
click at [339, 267] on label "Center Street Elementary (Class #1) Mondays 1:30 - 3:00 pm -- Feb/March/April 2…" at bounding box center [469, 272] width 464 height 19
click at [196, 267] on input "Center Street Elementary (Class #1) Mondays 1:30 - 3:00 pm -- Feb/March/April 2…" at bounding box center [188, 272] width 18 height 18
checkbox input "true"
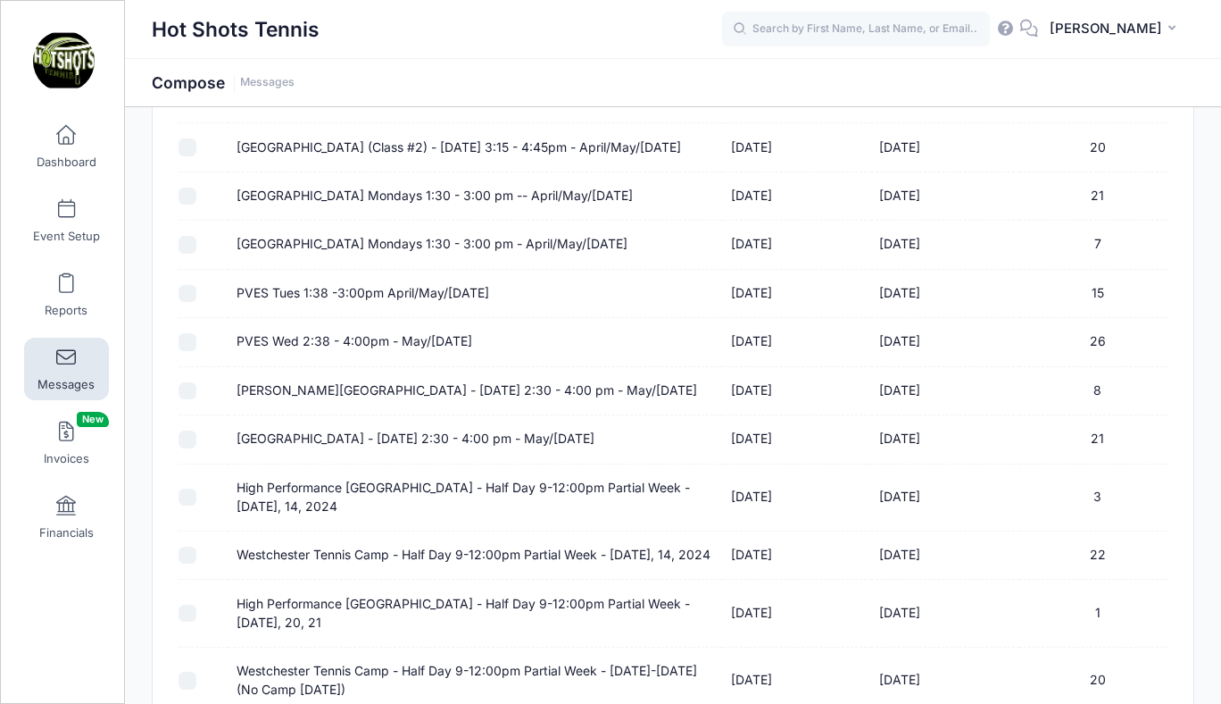
scroll to position [1025, 0]
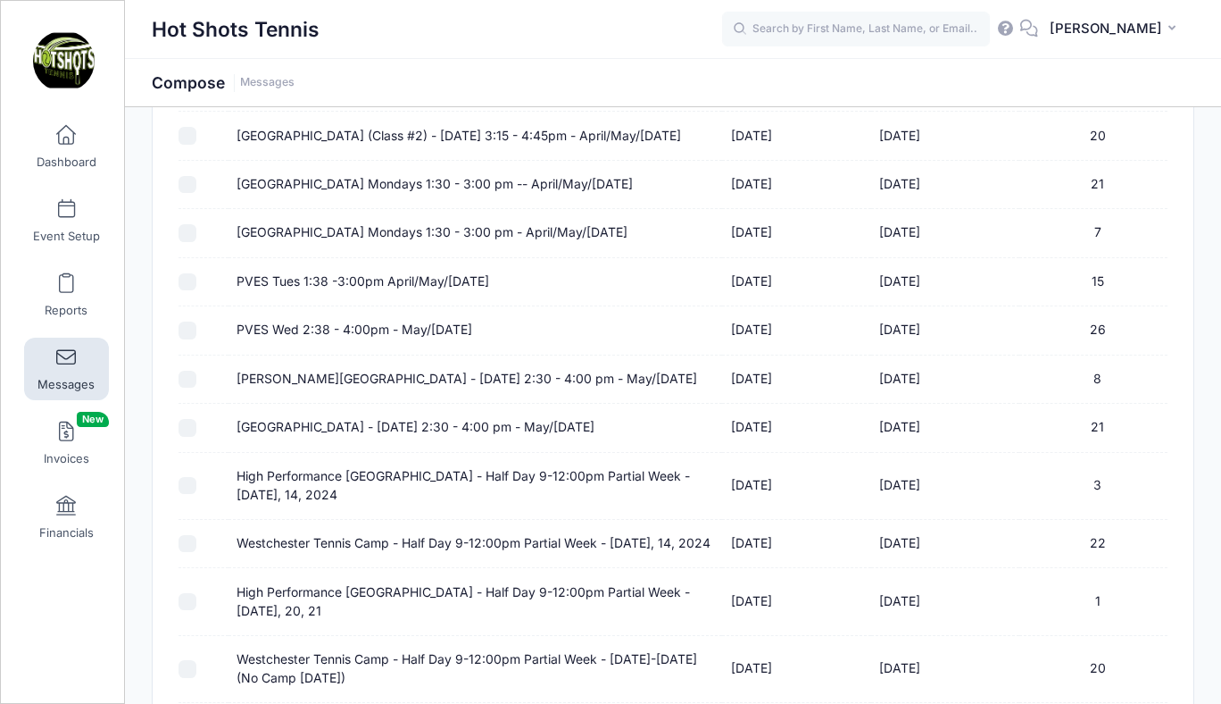
click at [408, 194] on label "Center Street Elementary Mondays 1:30 - 3:00 pm -- April/May/June 2024" at bounding box center [435, 184] width 396 height 19
click at [196, 194] on input "Center Street Elementary Mondays 1:30 - 3:00 pm -- April/May/June 2024" at bounding box center [188, 185] width 18 height 18
checkbox input "true"
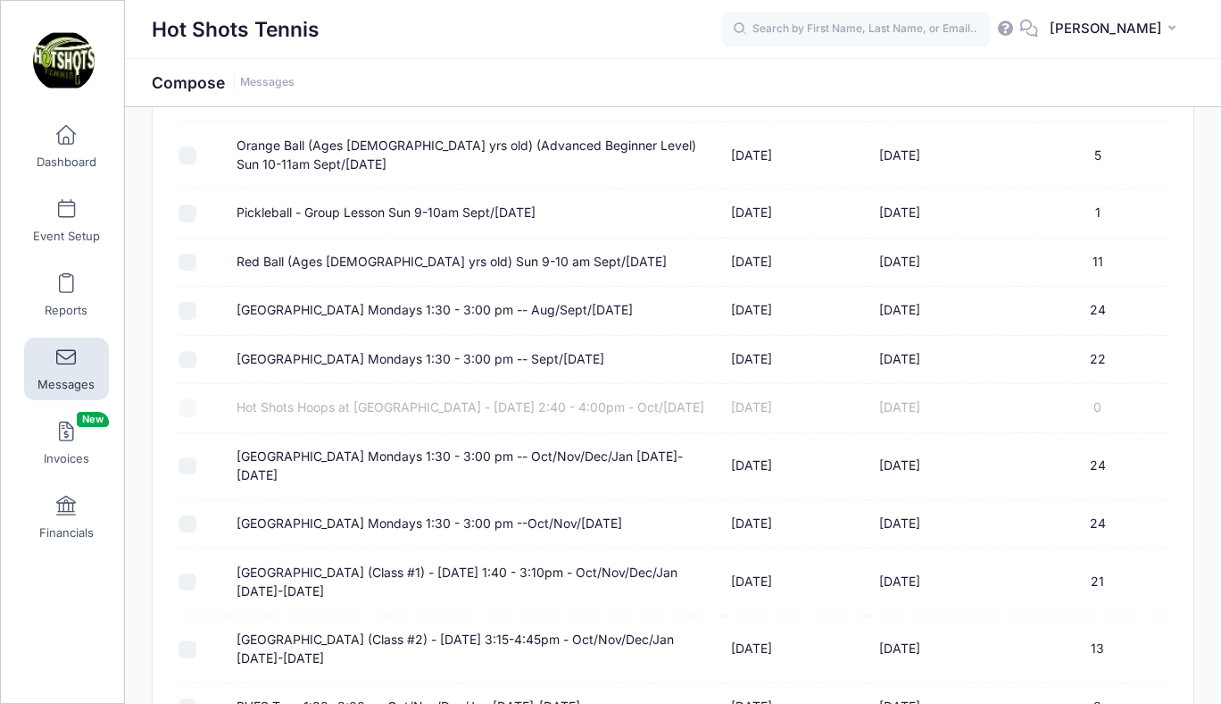
scroll to position [3627, 0]
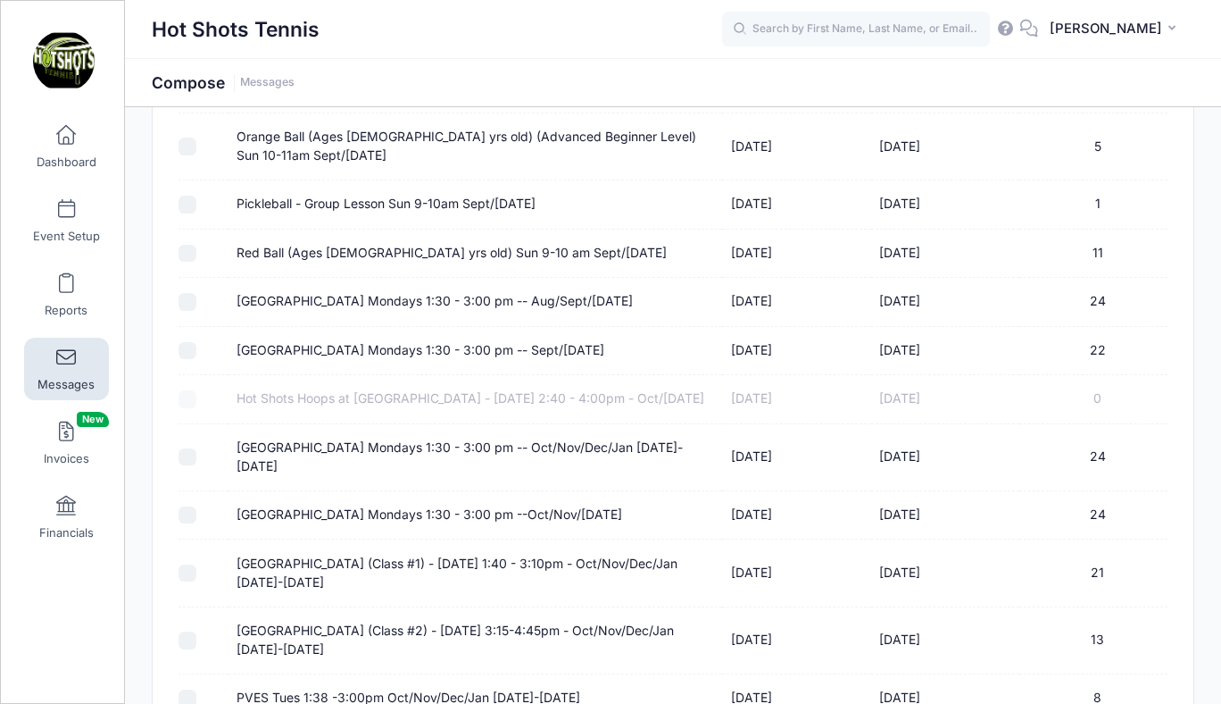
click at [497, 311] on label "Center Street Elementary Mondays 1:30 - 3:00 pm -- Aug/Sept/Oct 2024" at bounding box center [435, 301] width 396 height 19
click at [196, 311] on input "Center Street Elementary Mondays 1:30 - 3:00 pm -- Aug/Sept/Oct 2024" at bounding box center [188, 302] width 18 height 18
checkbox input "true"
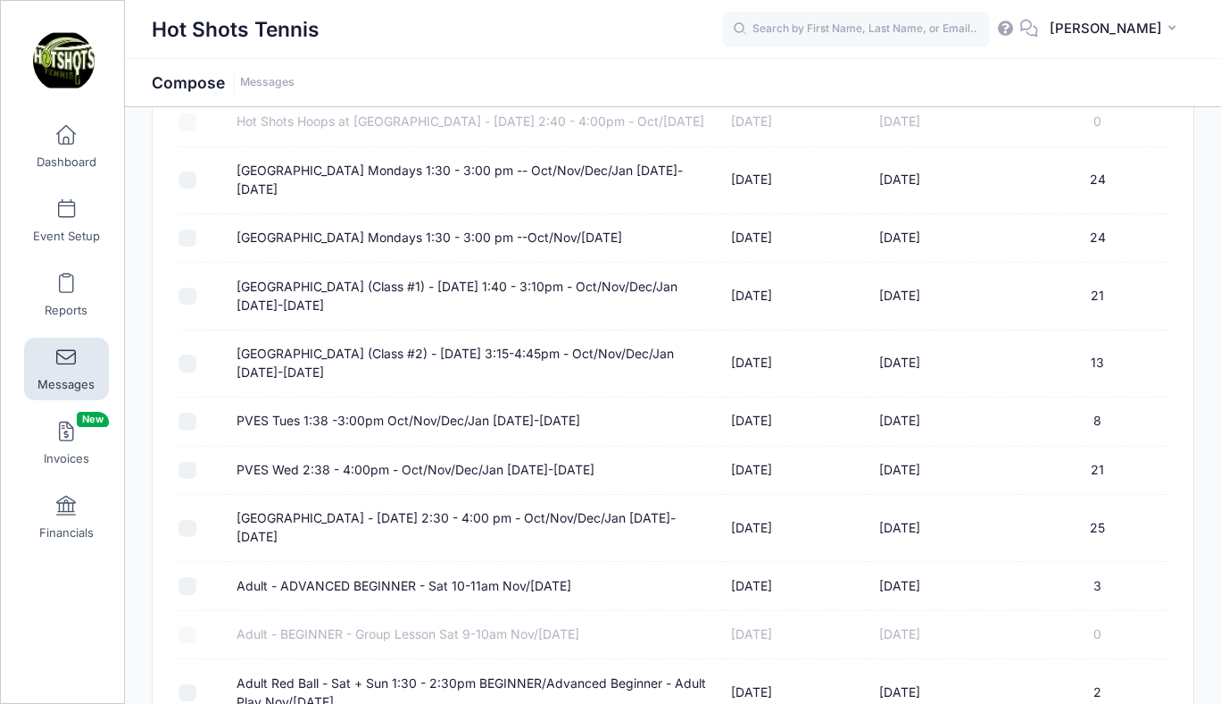
scroll to position [3897, 0]
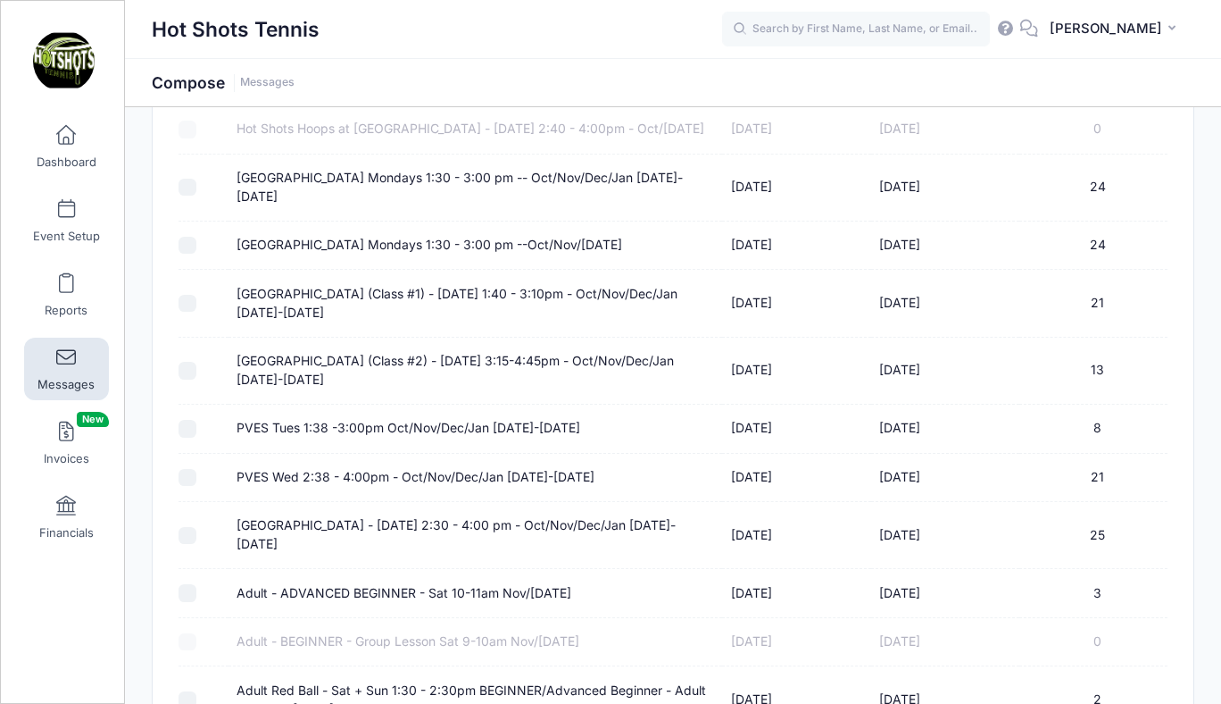
click at [445, 206] on label "Center Street Elementary Mondays 1:30 - 3:00 pm -- Oct/Nov/Dec/Jan 2024-2025" at bounding box center [475, 188] width 477 height 38
click at [196, 196] on input "Center Street Elementary Mondays 1:30 - 3:00 pm -- Oct/Nov/Dec/Jan 2024-2025" at bounding box center [188, 188] width 18 height 18
checkbox input "true"
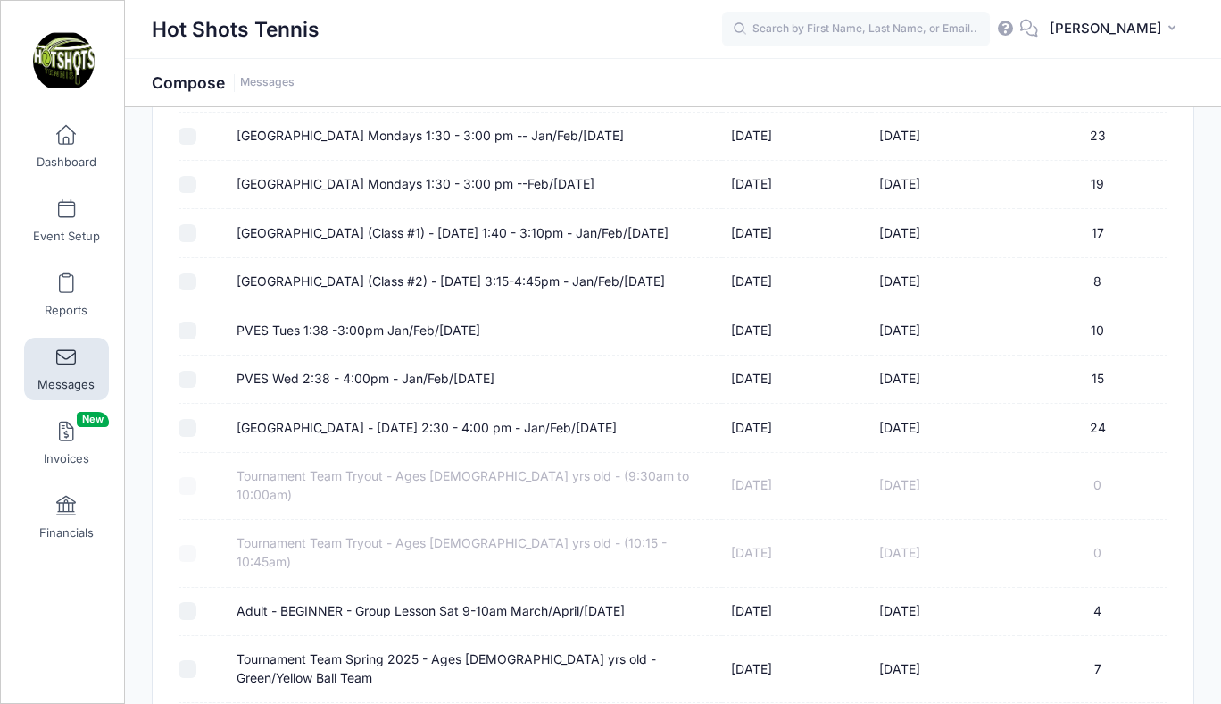
scroll to position [5646, 0]
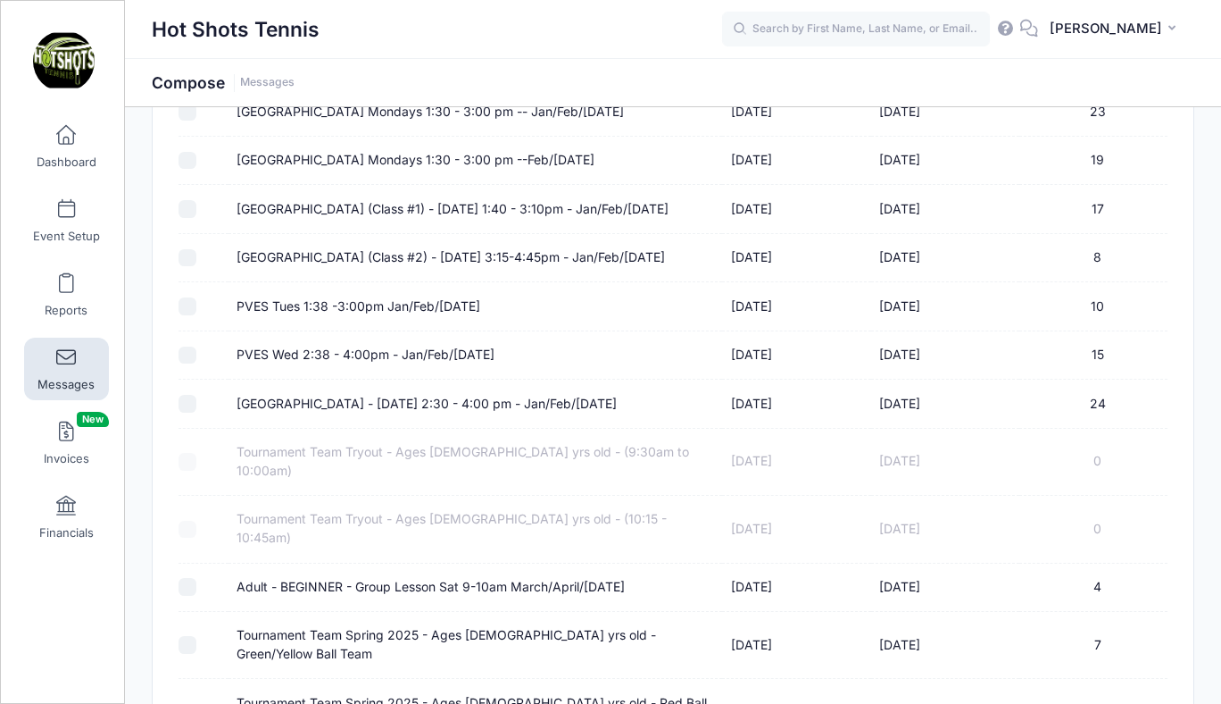
click at [430, 121] on label "[GEOGRAPHIC_DATA] Mondays 1:30 - 3:00 pm -- Jan/Feb/[DATE]" at bounding box center [431, 112] width 388 height 19
click at [196, 121] on input "[GEOGRAPHIC_DATA] Mondays 1:30 - 3:00 pm -- Jan/Feb/[DATE]" at bounding box center [188, 113] width 18 height 18
checkbox input "true"
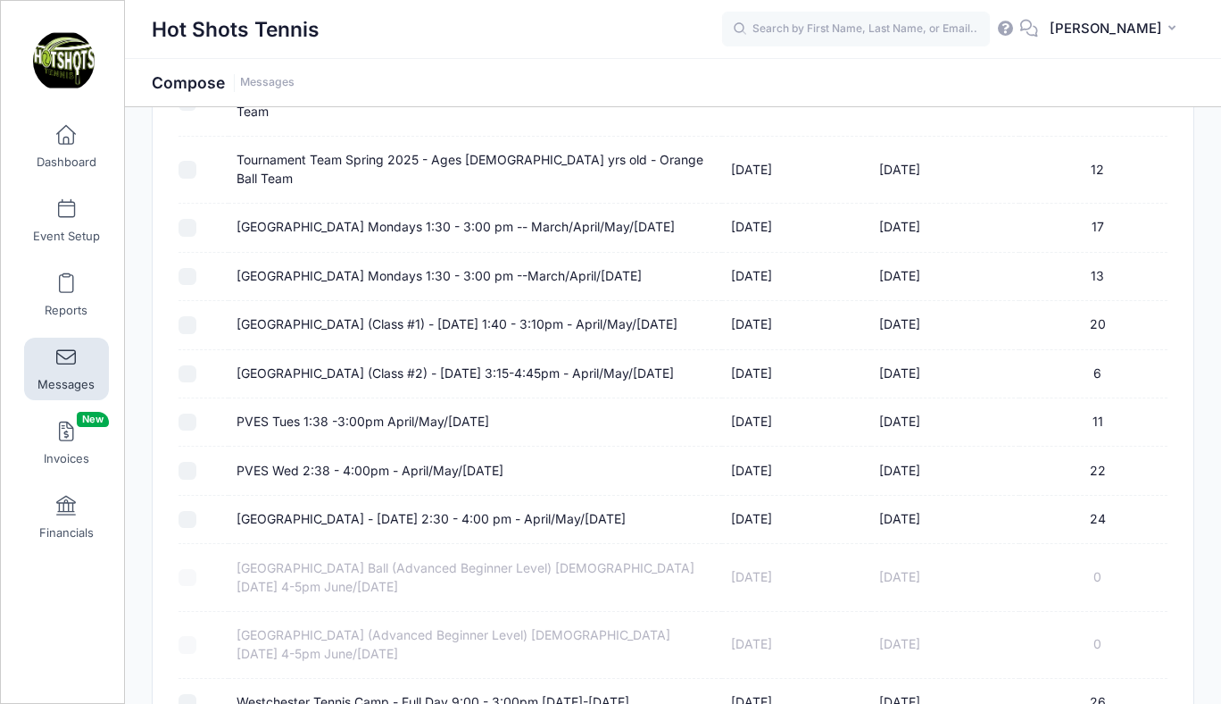
scroll to position [6282, 0]
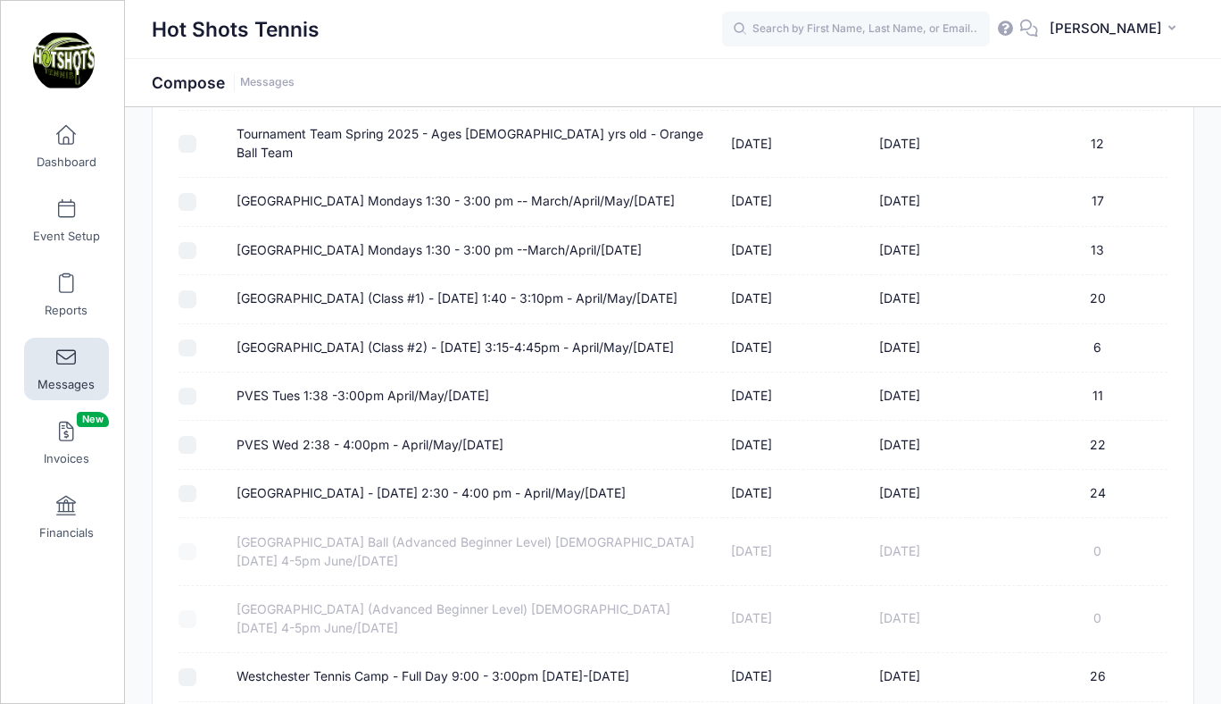
click at [411, 199] on label "[GEOGRAPHIC_DATA] Mondays 1:30 - 3:00 pm -- March/April/May/[DATE]" at bounding box center [456, 201] width 438 height 19
click at [196, 199] on input "[GEOGRAPHIC_DATA] Mondays 1:30 - 3:00 pm -- March/April/May/[DATE]" at bounding box center [188, 202] width 18 height 18
checkbox input "true"
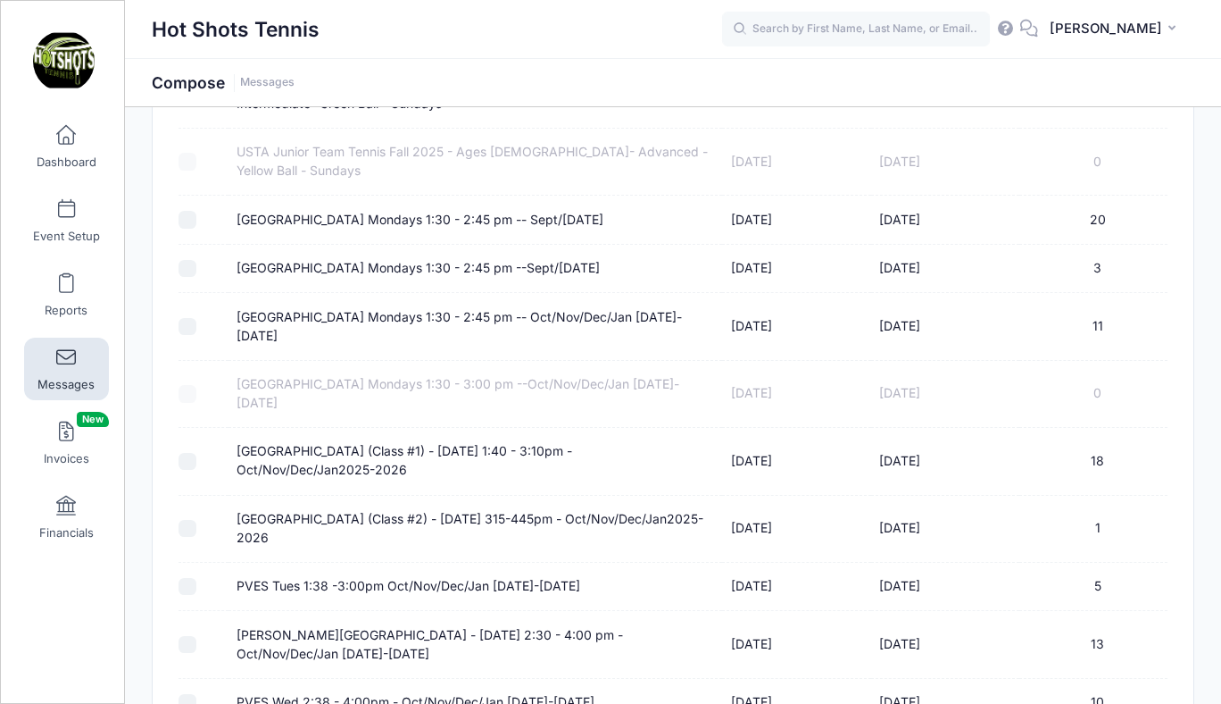
scroll to position [7886, 0]
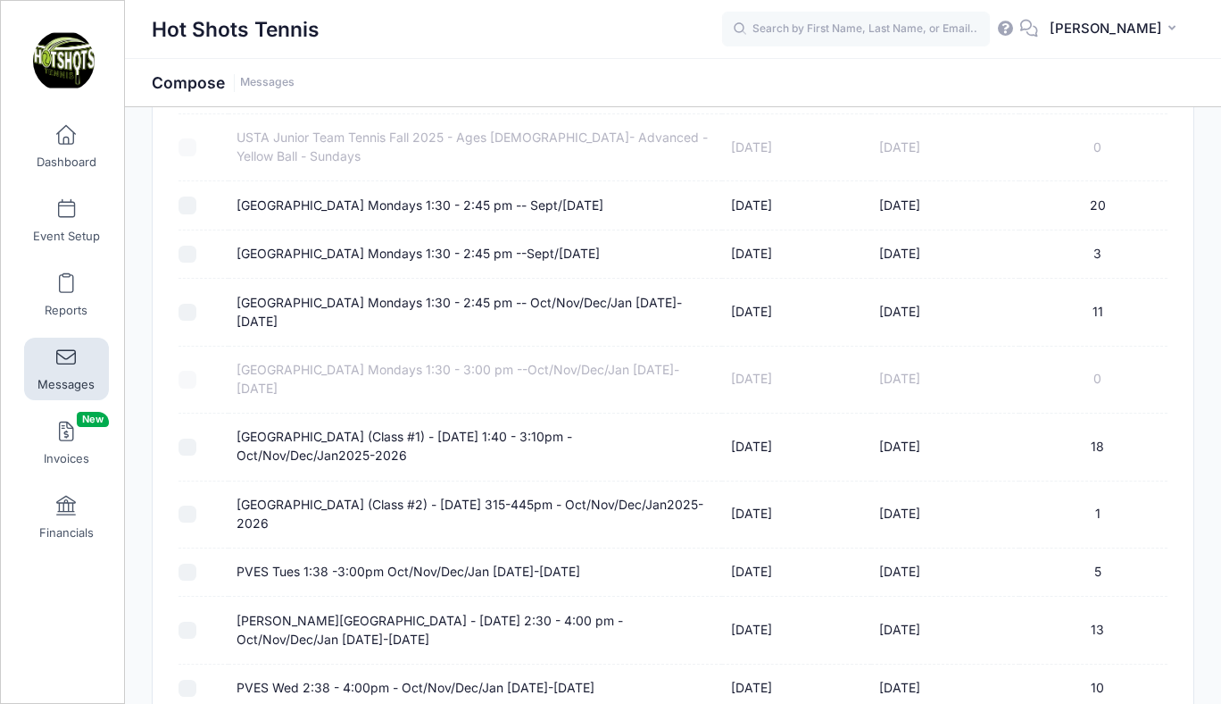
click at [431, 303] on label "[GEOGRAPHIC_DATA] Mondays 1:30 - 2:45 pm -- Oct/Nov/Dec/Jan [DATE]-[DATE]" at bounding box center [475, 313] width 477 height 38
click at [196, 304] on input "[GEOGRAPHIC_DATA] Mondays 1:30 - 2:45 pm -- Oct/Nov/Dec/Jan [DATE]-[DATE]" at bounding box center [188, 313] width 18 height 18
checkbox input "true"
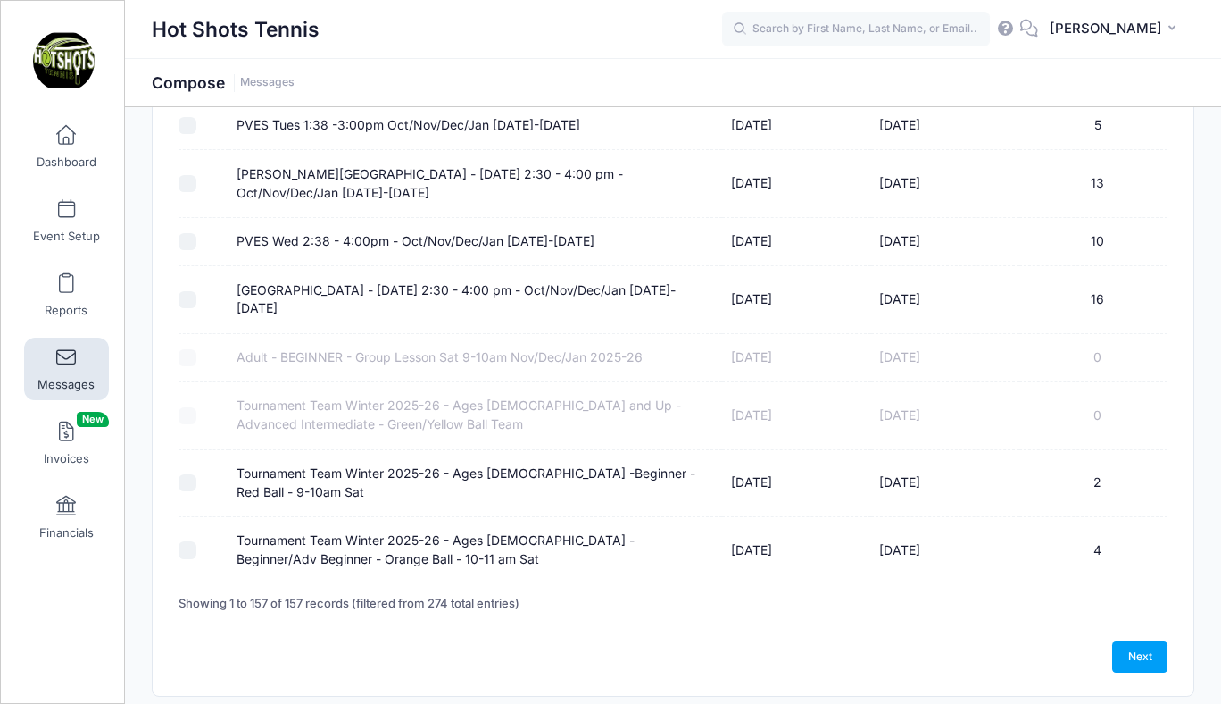
scroll to position [8357, 0]
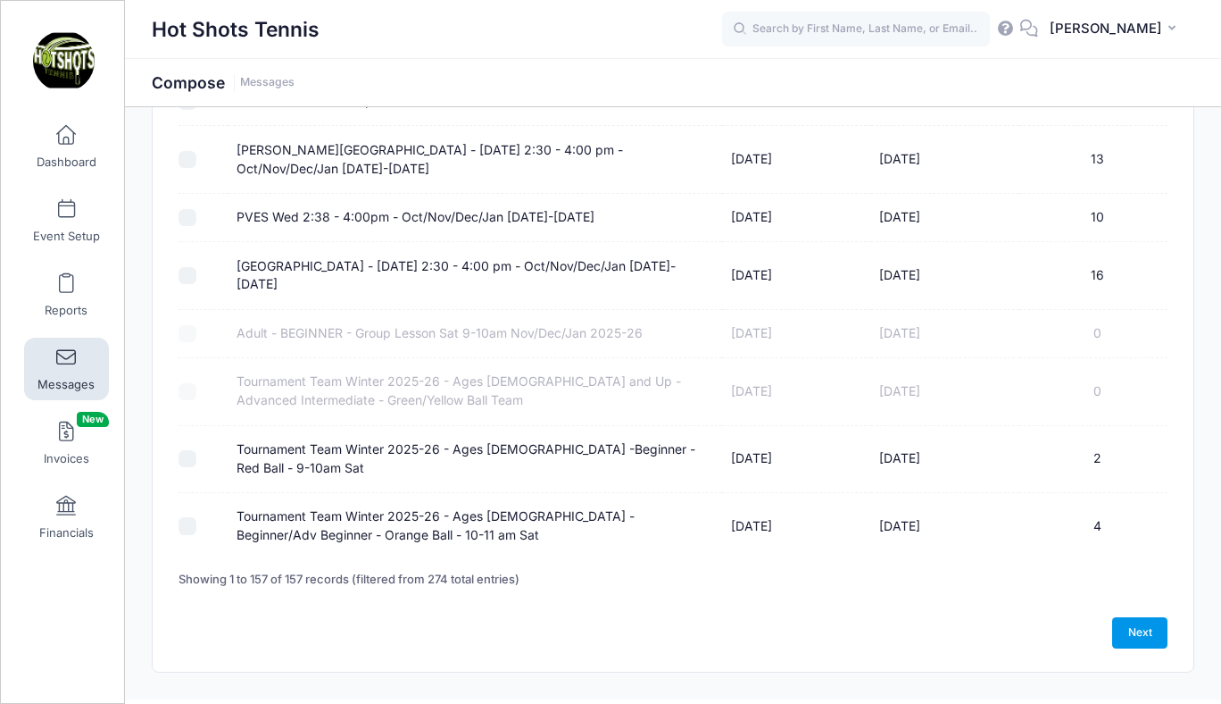
click at [1133, 617] on link "Next" at bounding box center [1140, 632] width 55 height 30
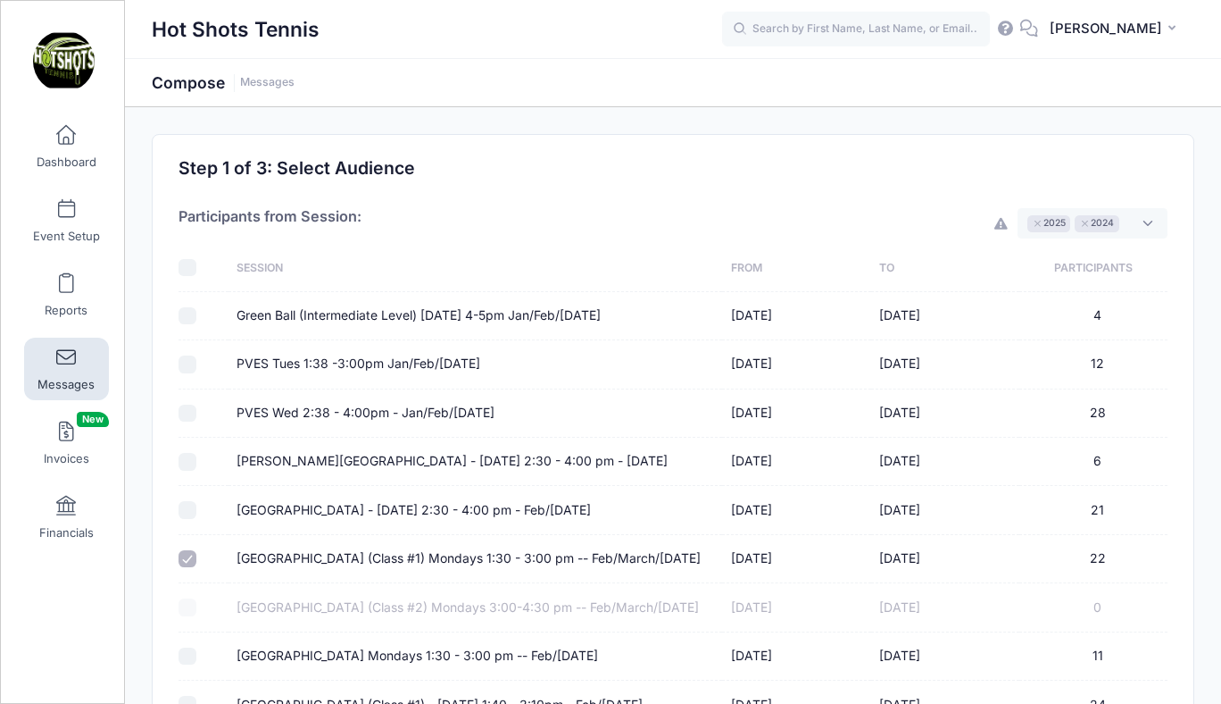
select select "50"
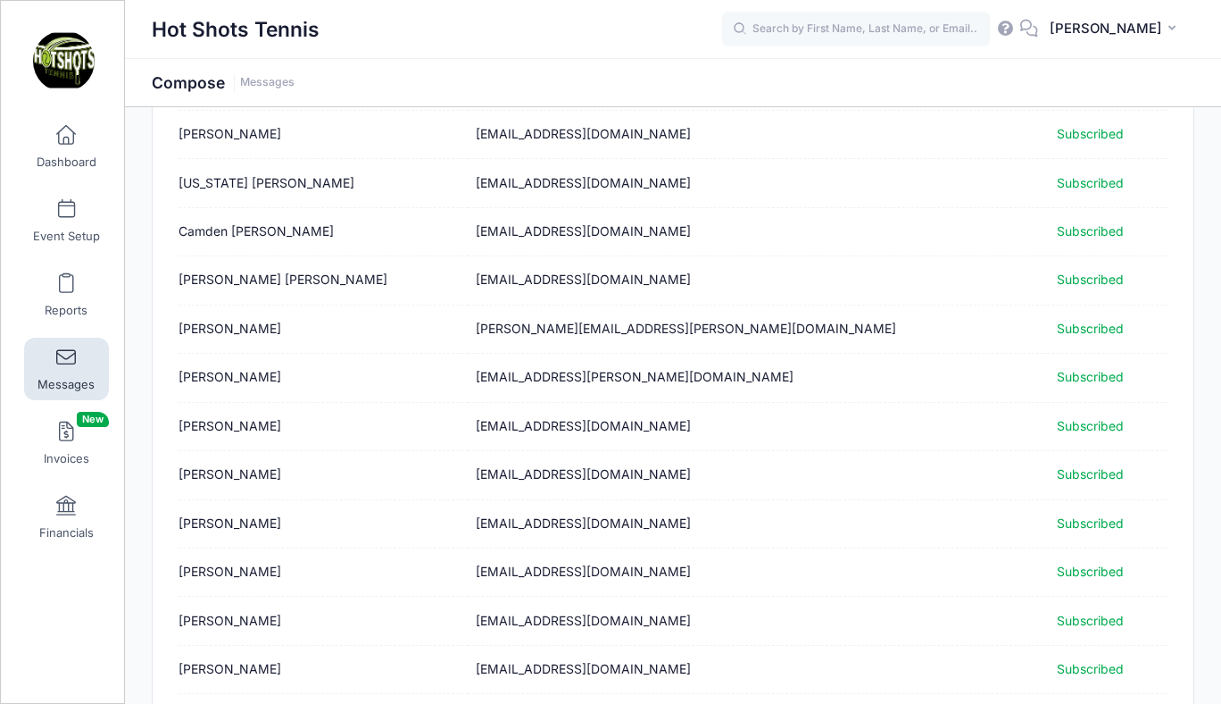
scroll to position [2189, 0]
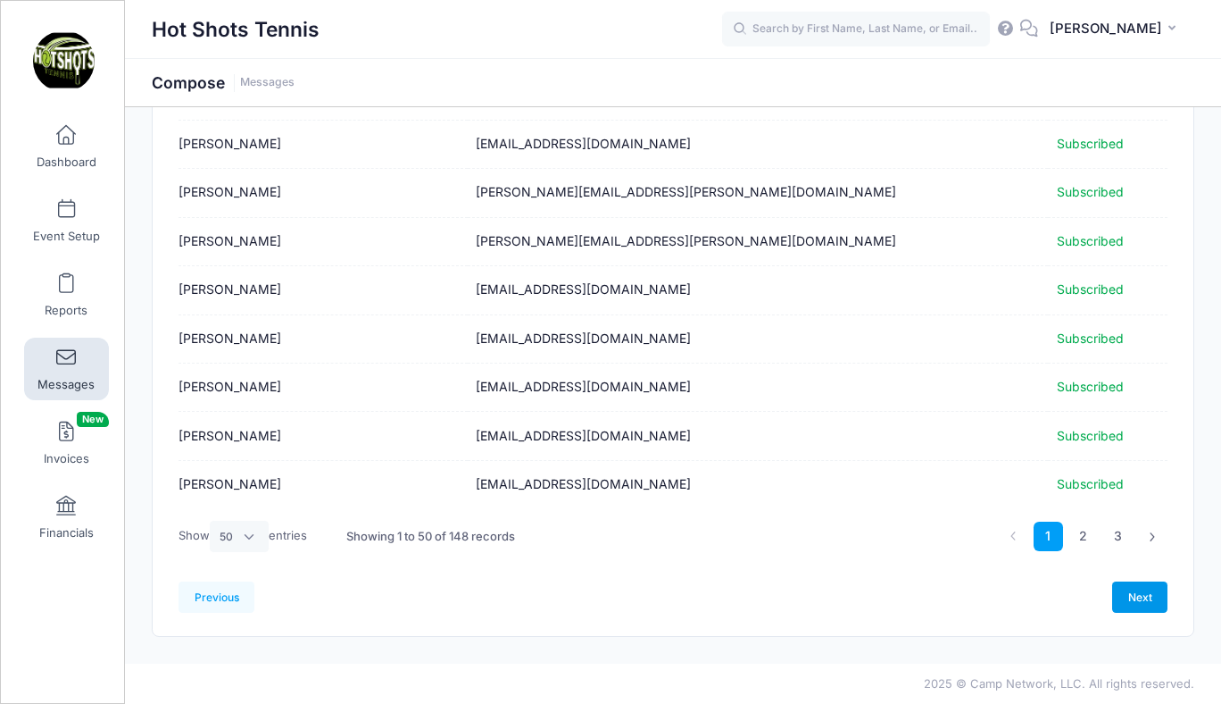
click at [1136, 590] on link "Next" at bounding box center [1140, 596] width 55 height 30
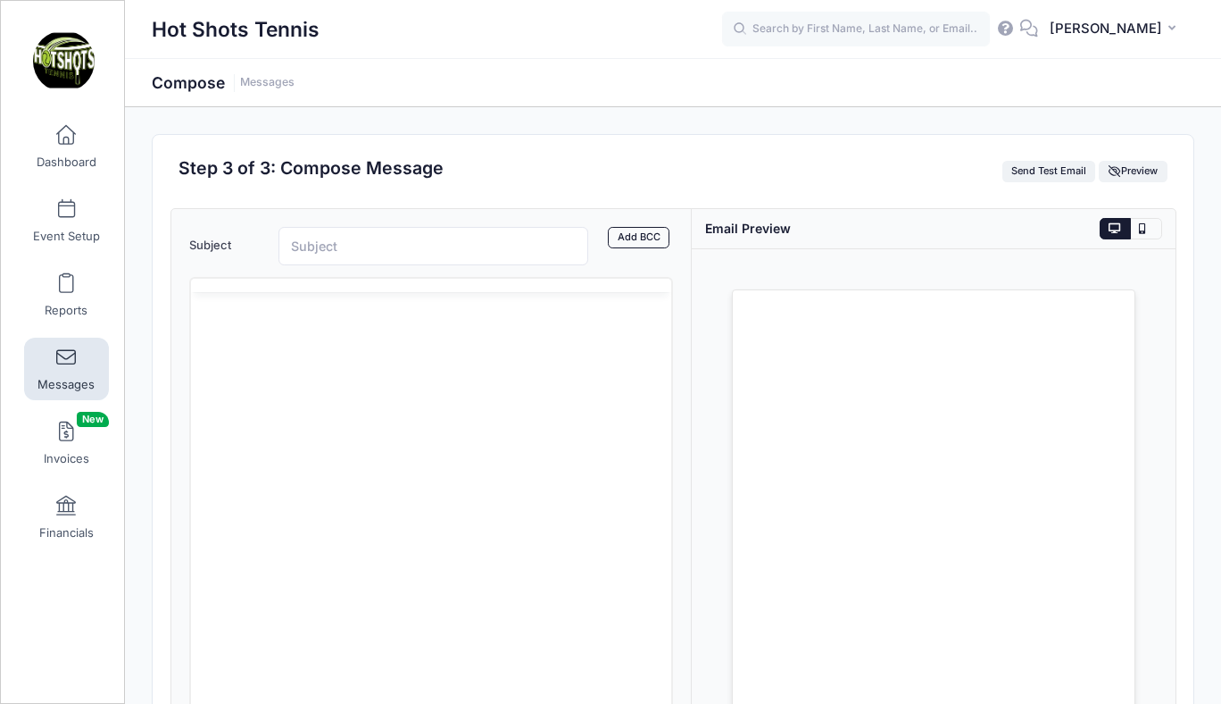
scroll to position [0, 0]
click at [331, 404] on html at bounding box center [430, 380] width 480 height 48
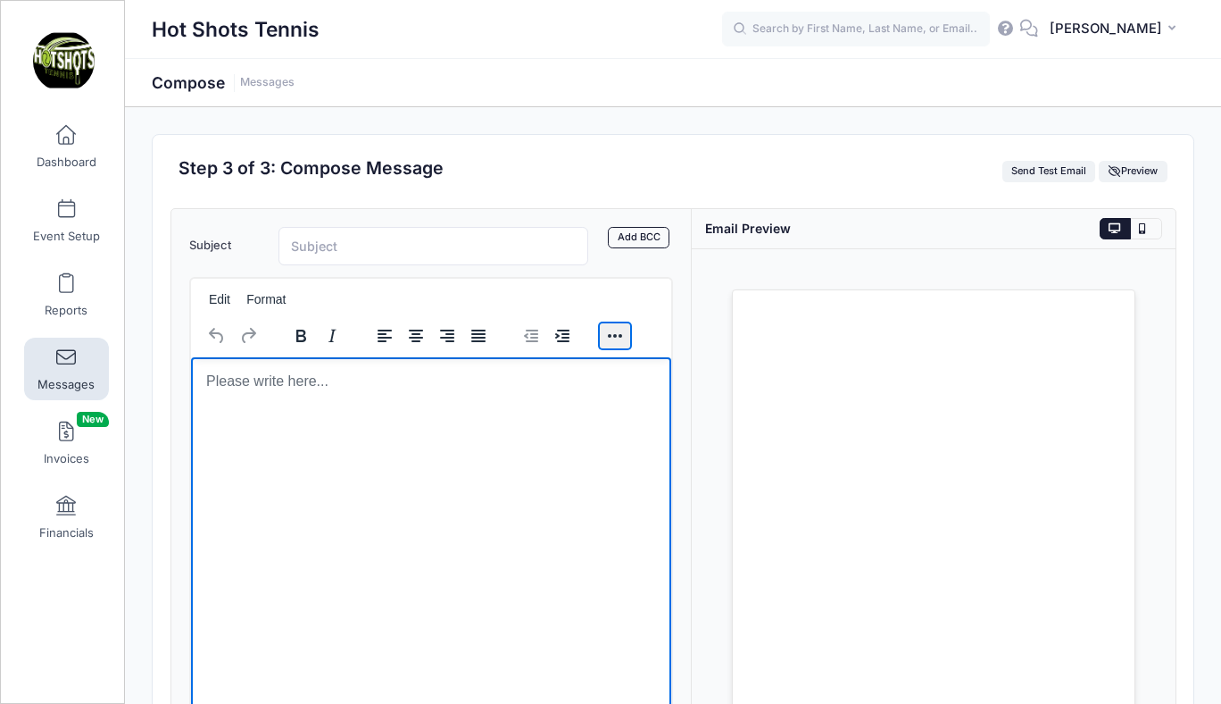
click at [613, 328] on button "Reveal or hide additional toolbar items" at bounding box center [615, 335] width 30 height 25
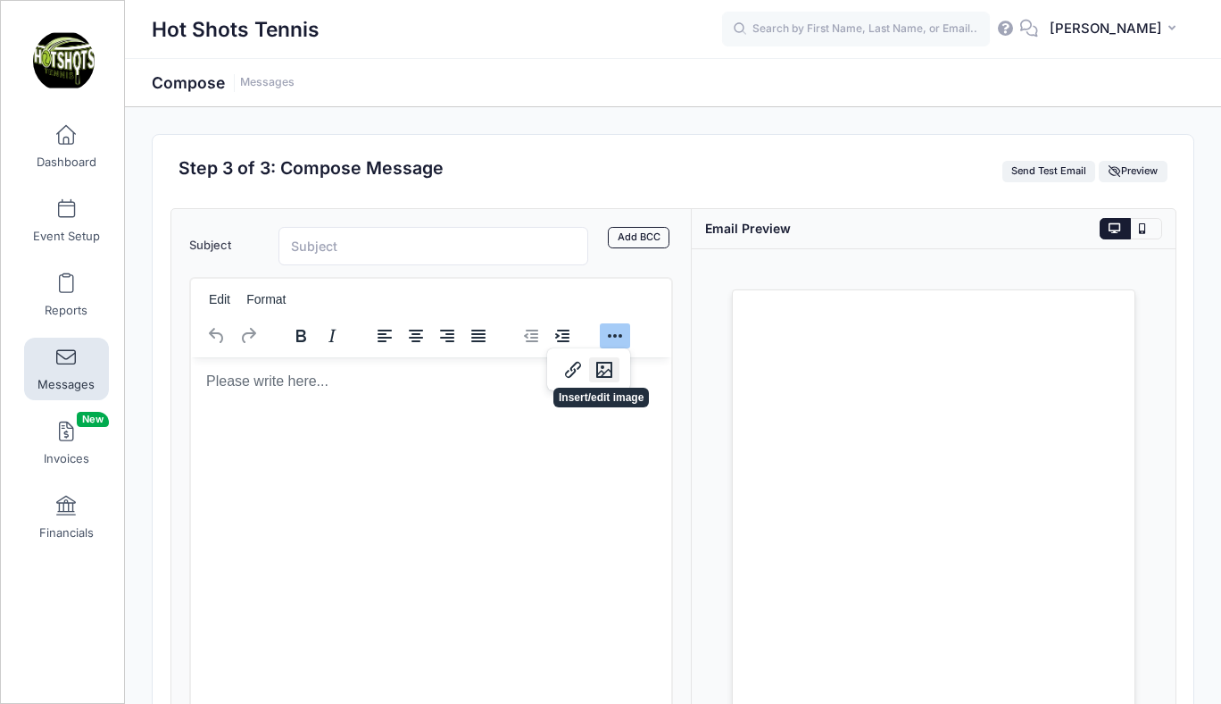
click at [605, 365] on icon "Insert/edit image" at bounding box center [604, 369] width 21 height 21
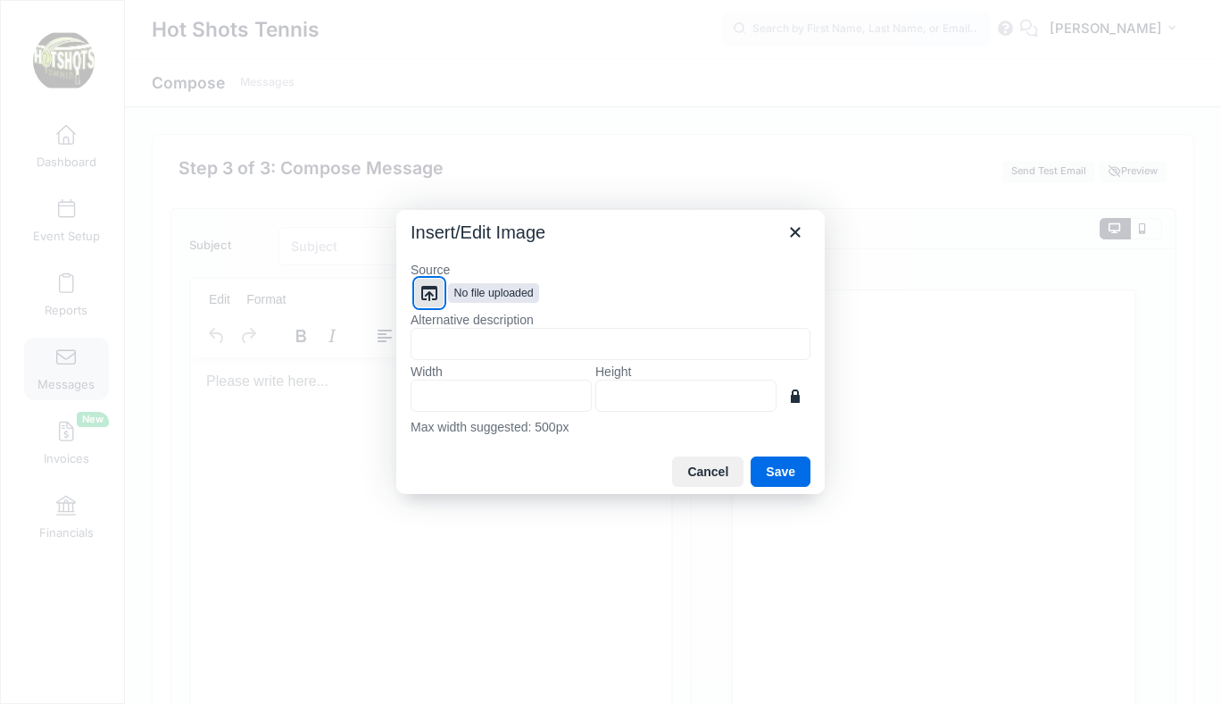
click at [433, 293] on icon "Browse files" at bounding box center [429, 292] width 21 height 21
type input "1545"
type input "2000"
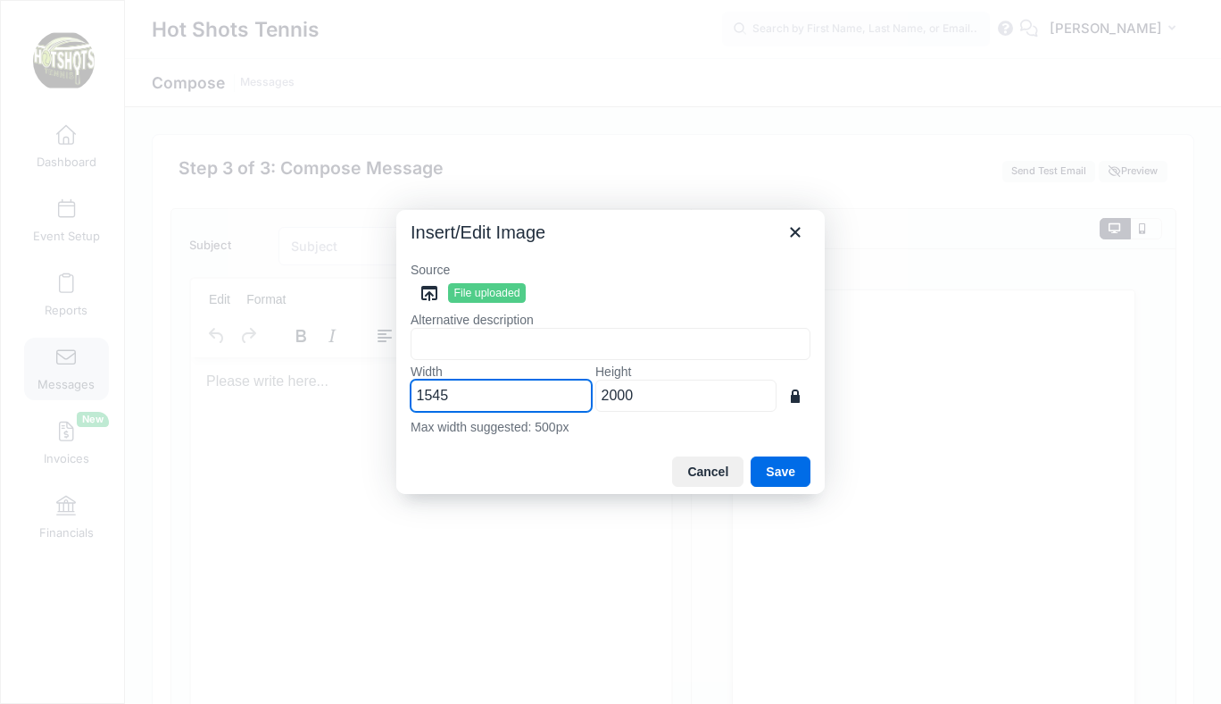
click at [479, 401] on input "1545" at bounding box center [501, 395] width 181 height 32
type input "154"
type input "199"
type input "15"
type input "19"
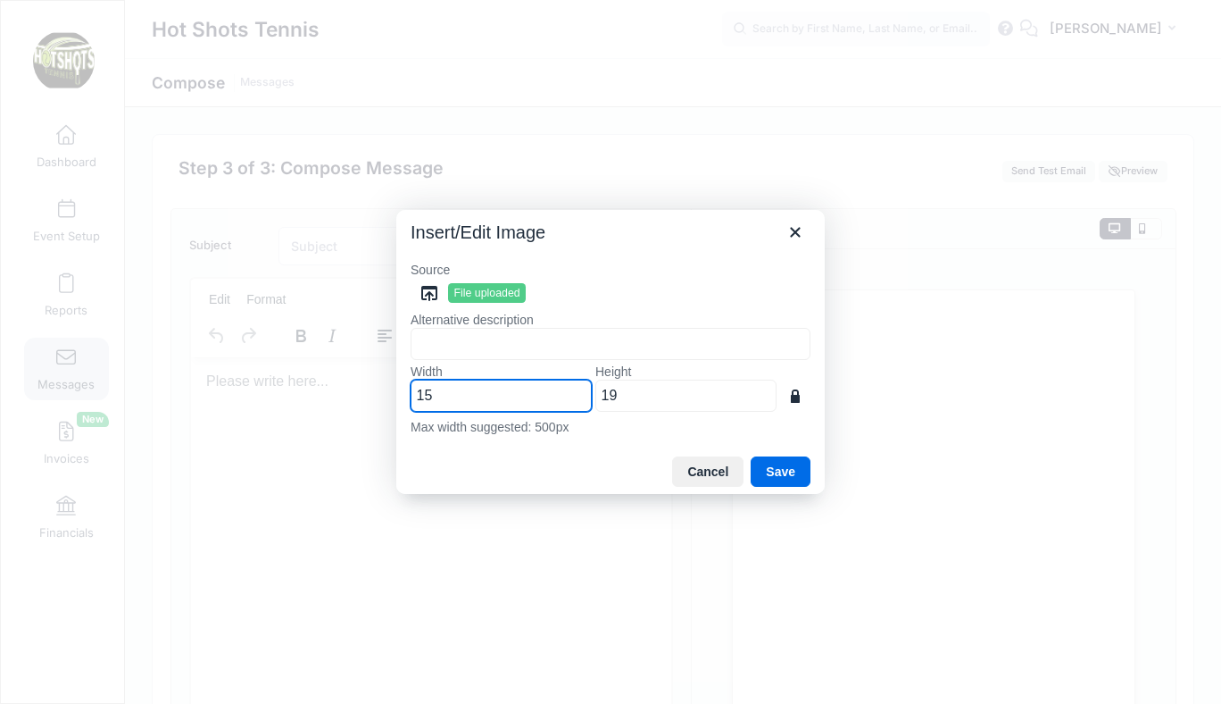
type input "1"
type input "5"
type input "6"
type input "50"
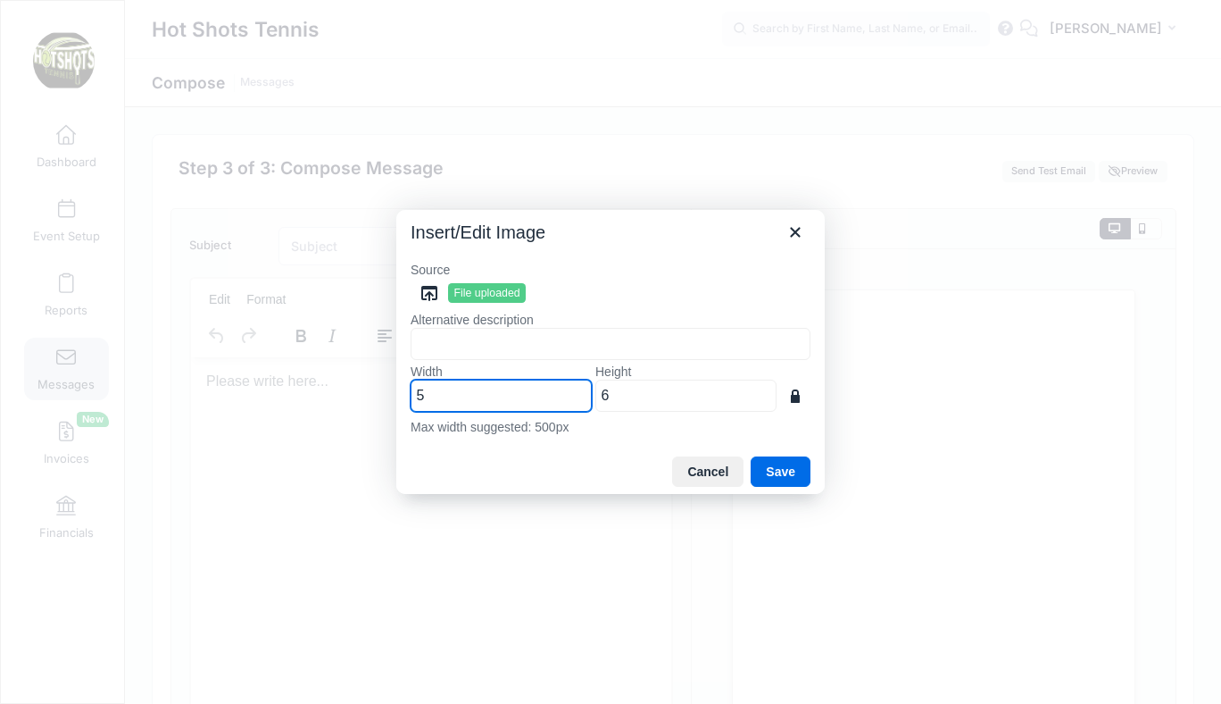
type input "65"
type input "500"
type input "647"
type input "500"
click at [771, 468] on button "Save" at bounding box center [781, 471] width 60 height 30
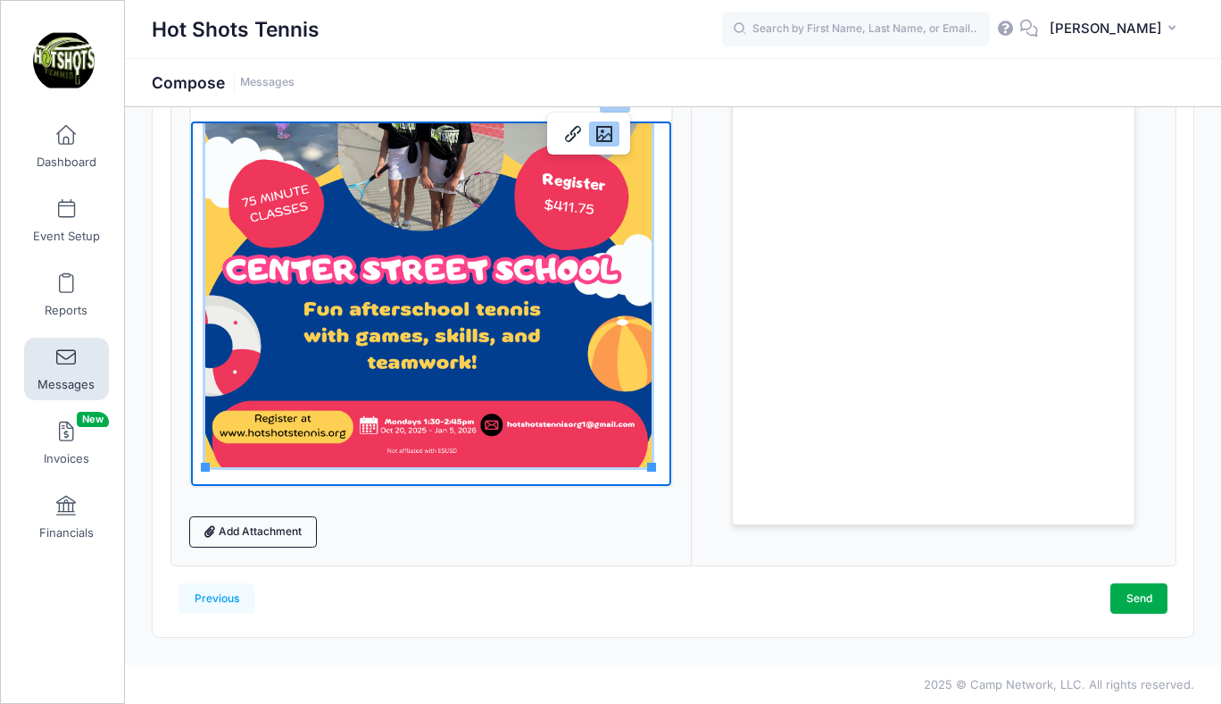
scroll to position [238, 0]
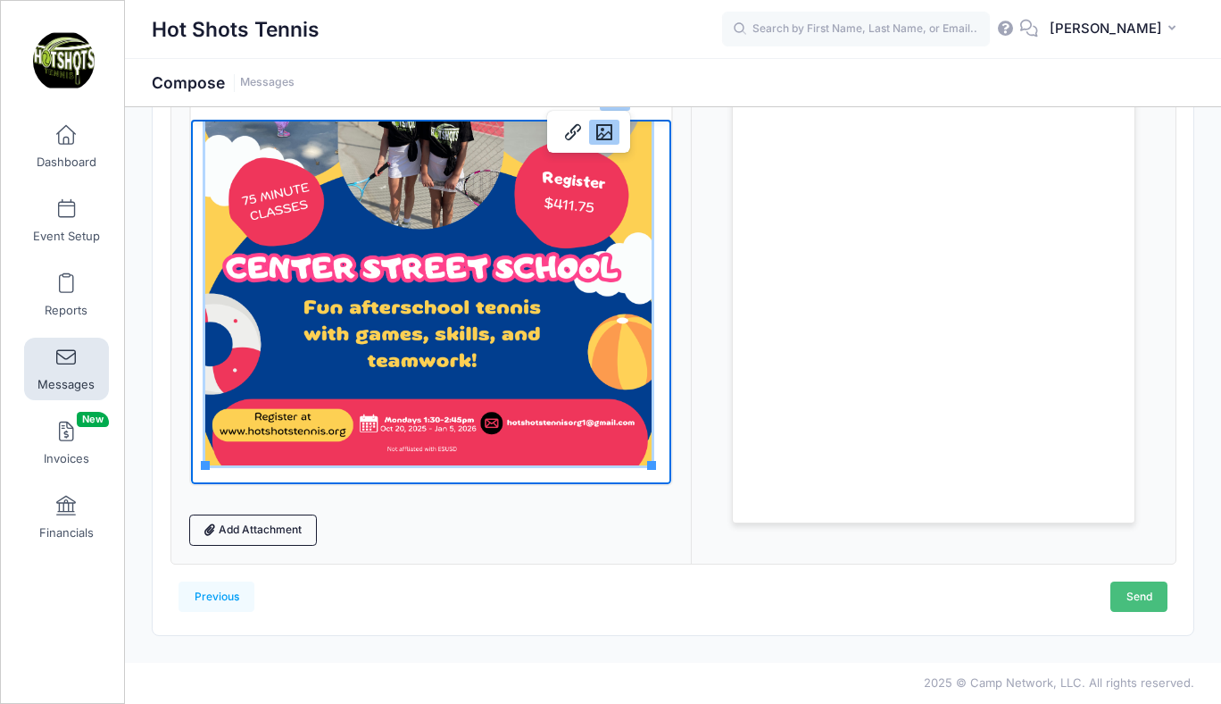
click at [1135, 596] on link "Send" at bounding box center [1139, 596] width 57 height 30
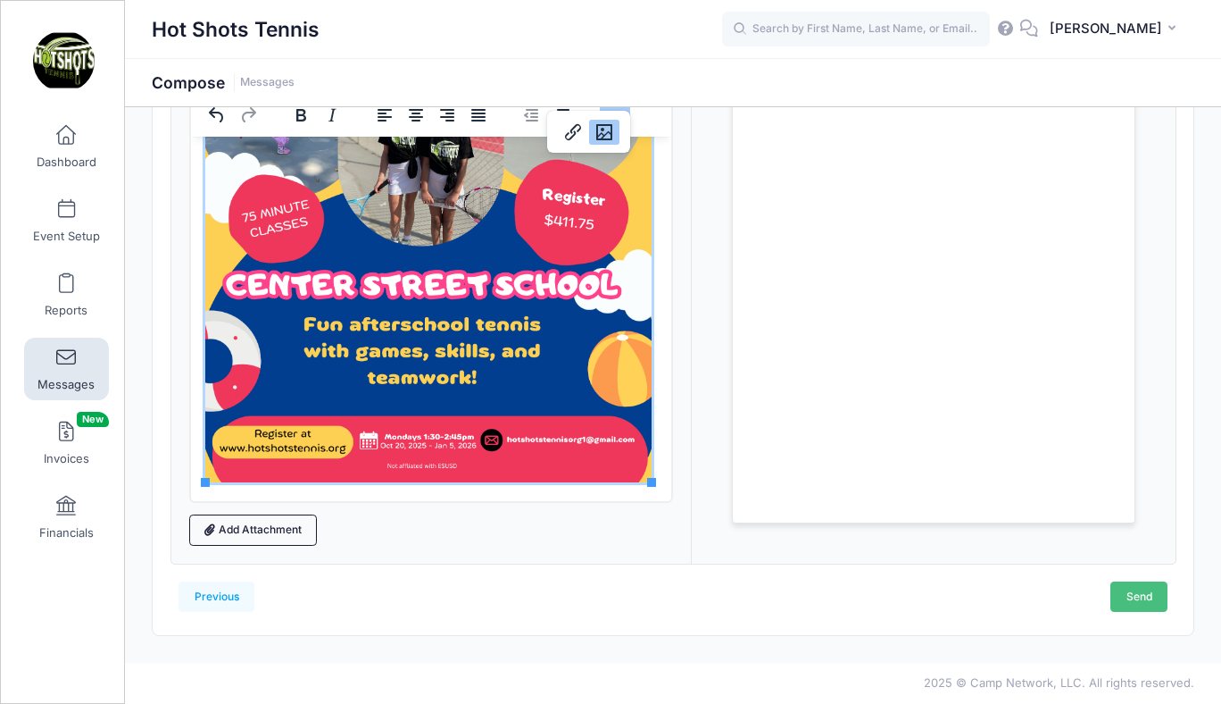
scroll to position [0, 0]
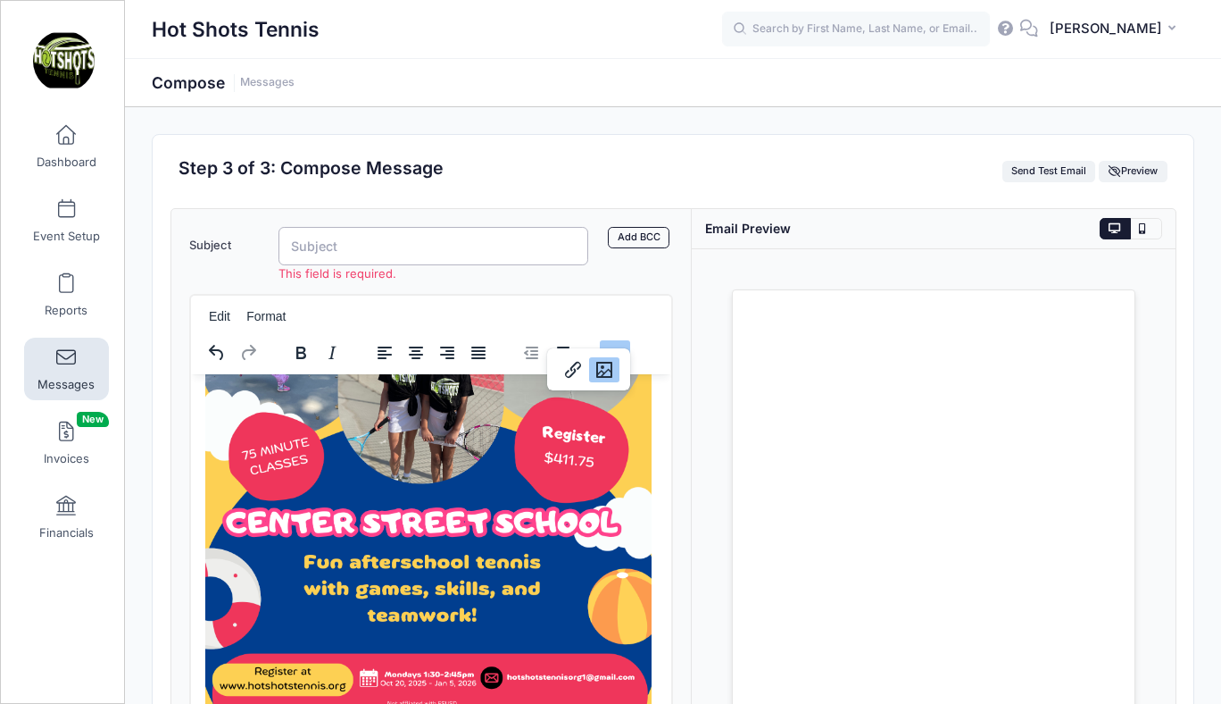
click at [367, 247] on input "Subject" at bounding box center [434, 246] width 310 height 38
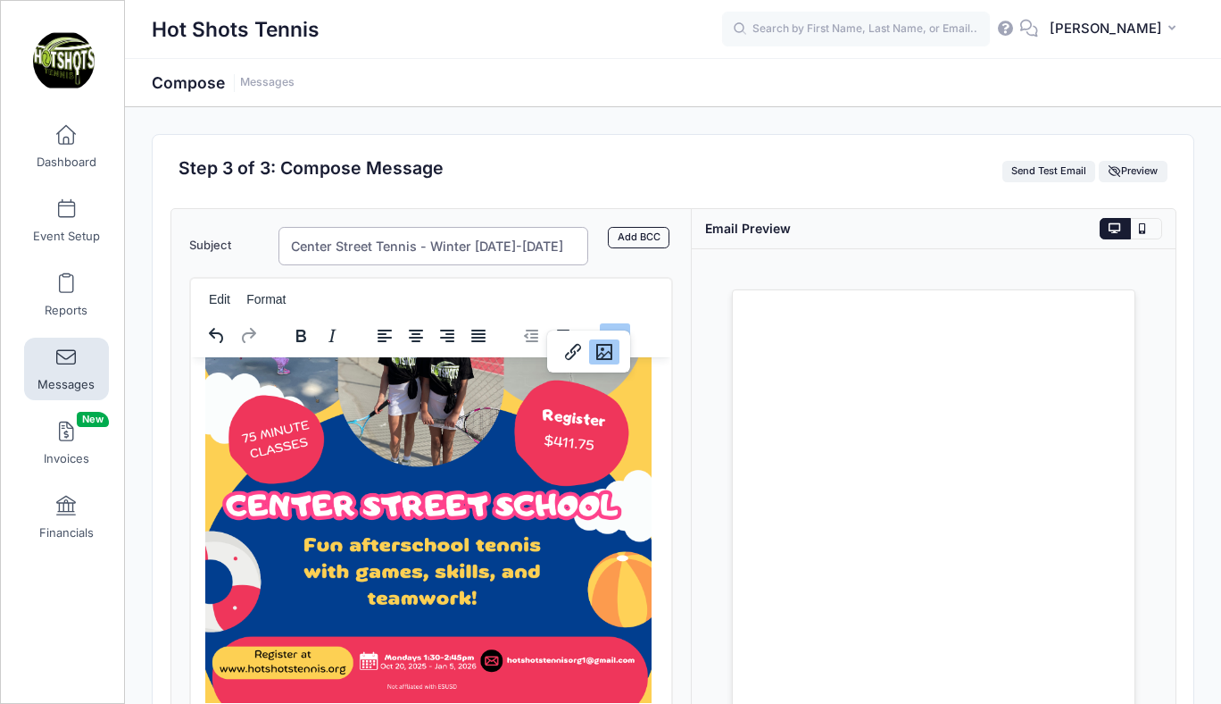
scroll to position [220, 0]
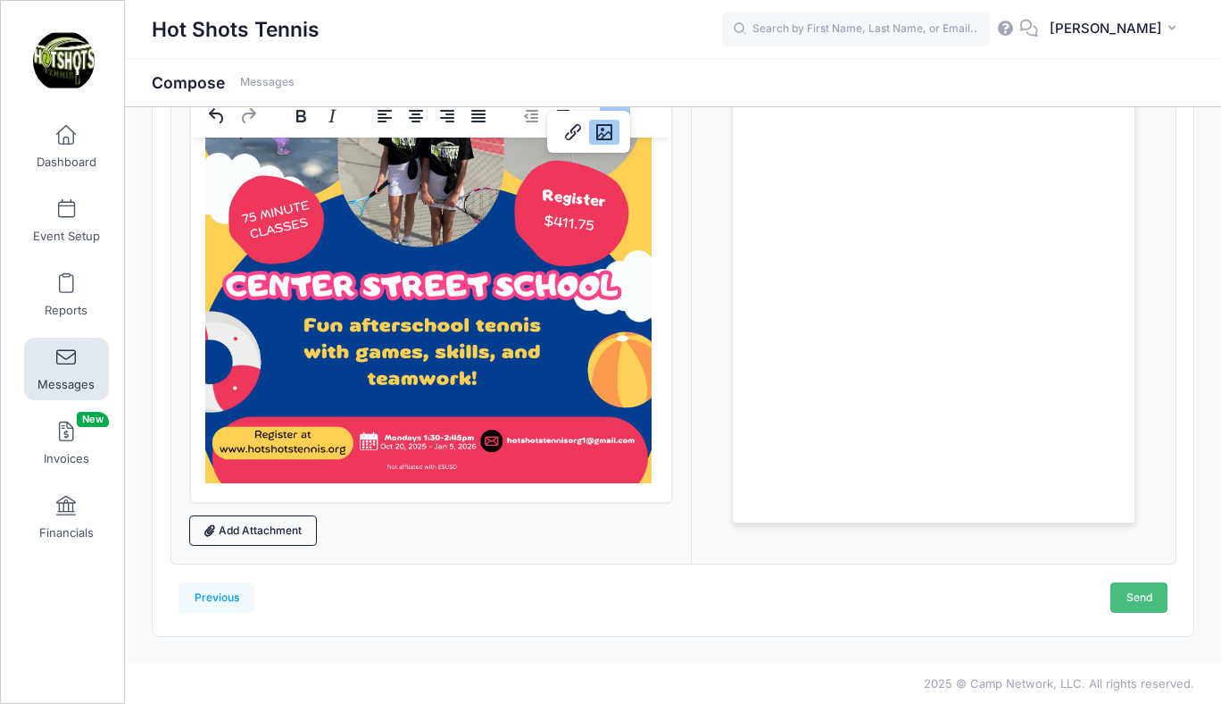
type input "Center Street Tennis - Winter 2025-2026"
click at [1131, 590] on link "Send" at bounding box center [1139, 597] width 57 height 30
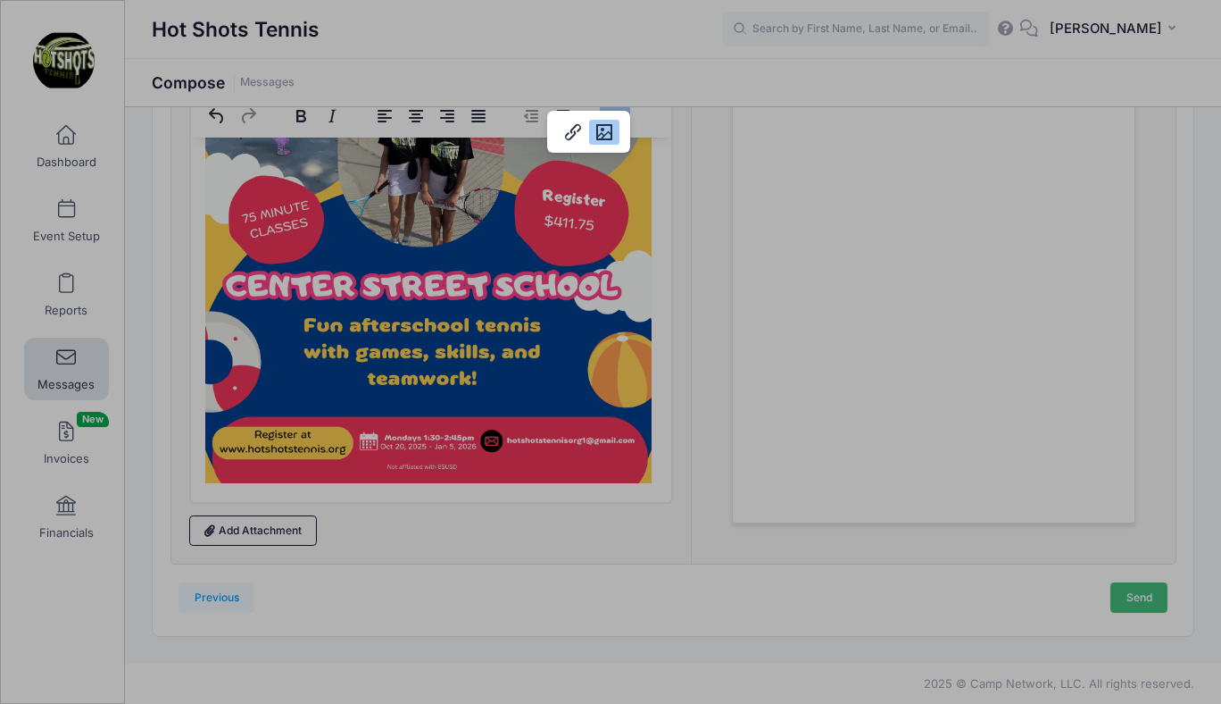
scroll to position [0, 0]
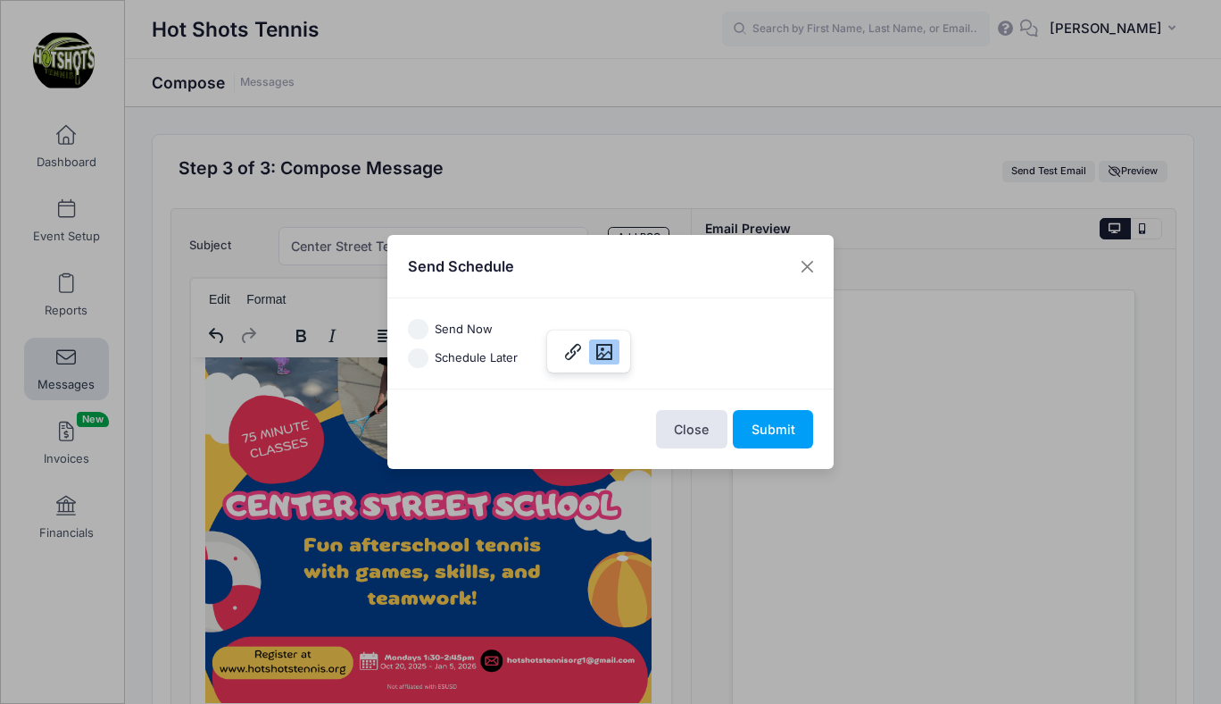
click at [414, 329] on input "Send Now" at bounding box center [418, 329] width 21 height 21
radio input "true"
click at [763, 426] on button "Submit" at bounding box center [773, 429] width 80 height 38
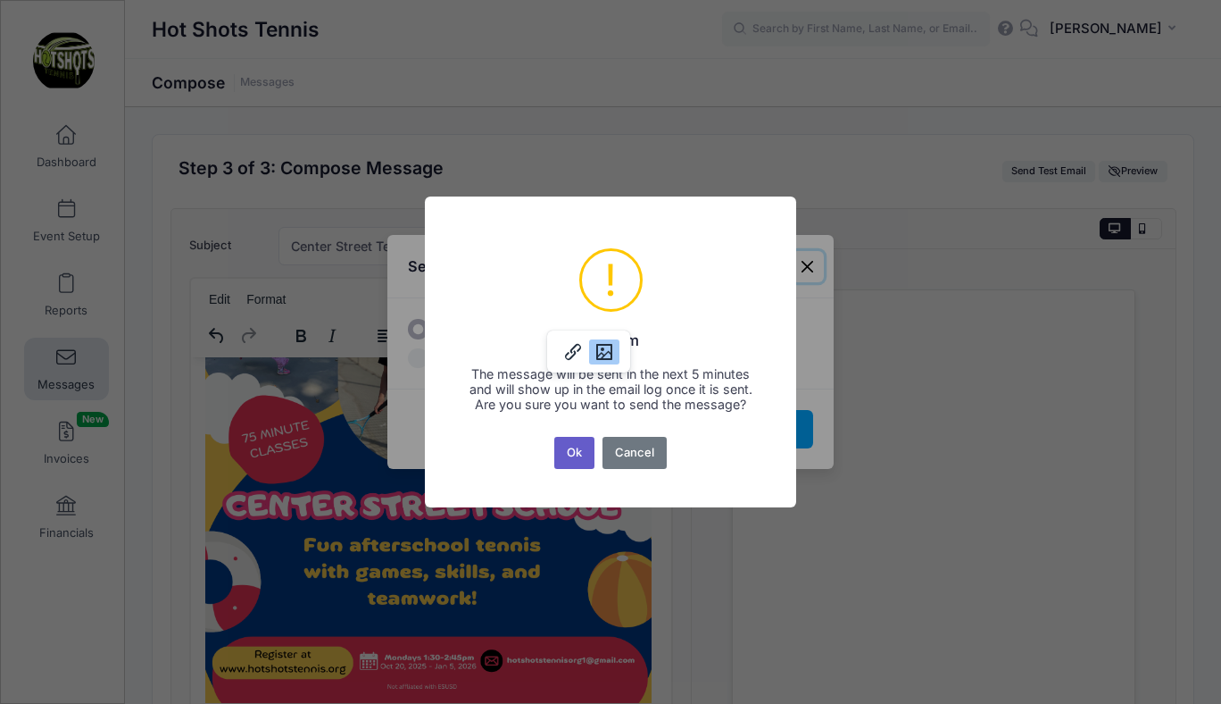
click at [574, 457] on button "Ok" at bounding box center [574, 453] width 41 height 32
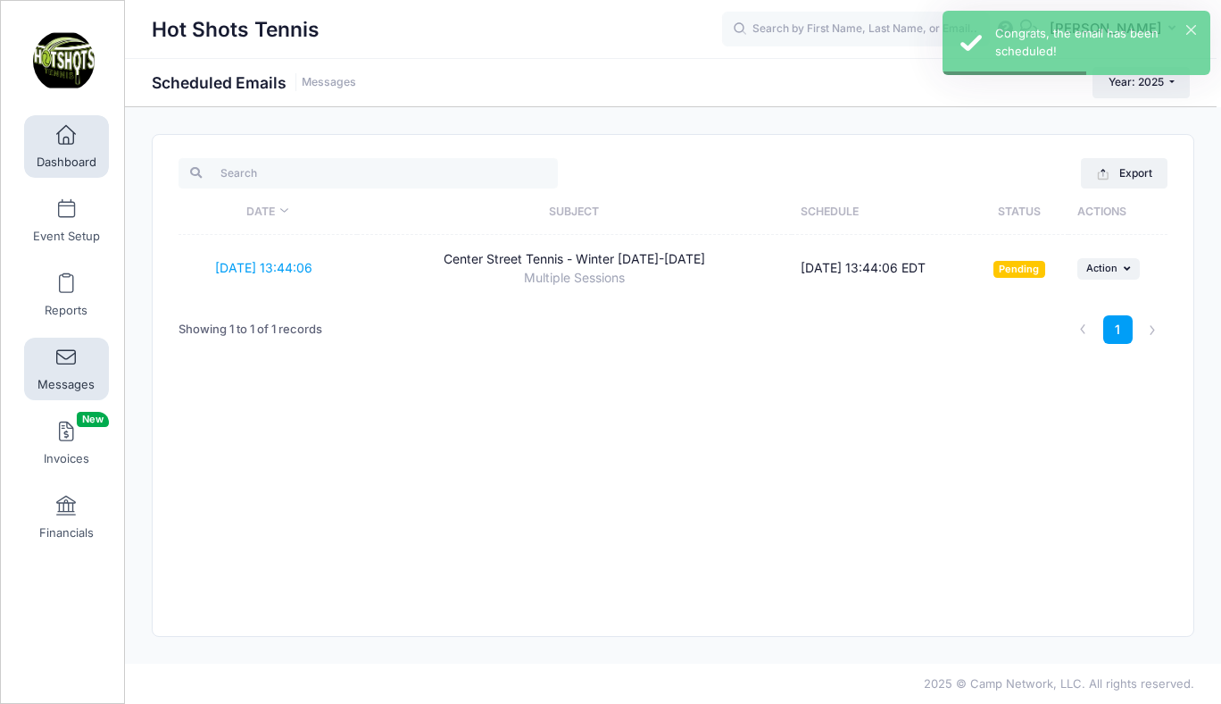
click at [75, 146] on link "Dashboard" at bounding box center [66, 146] width 85 height 63
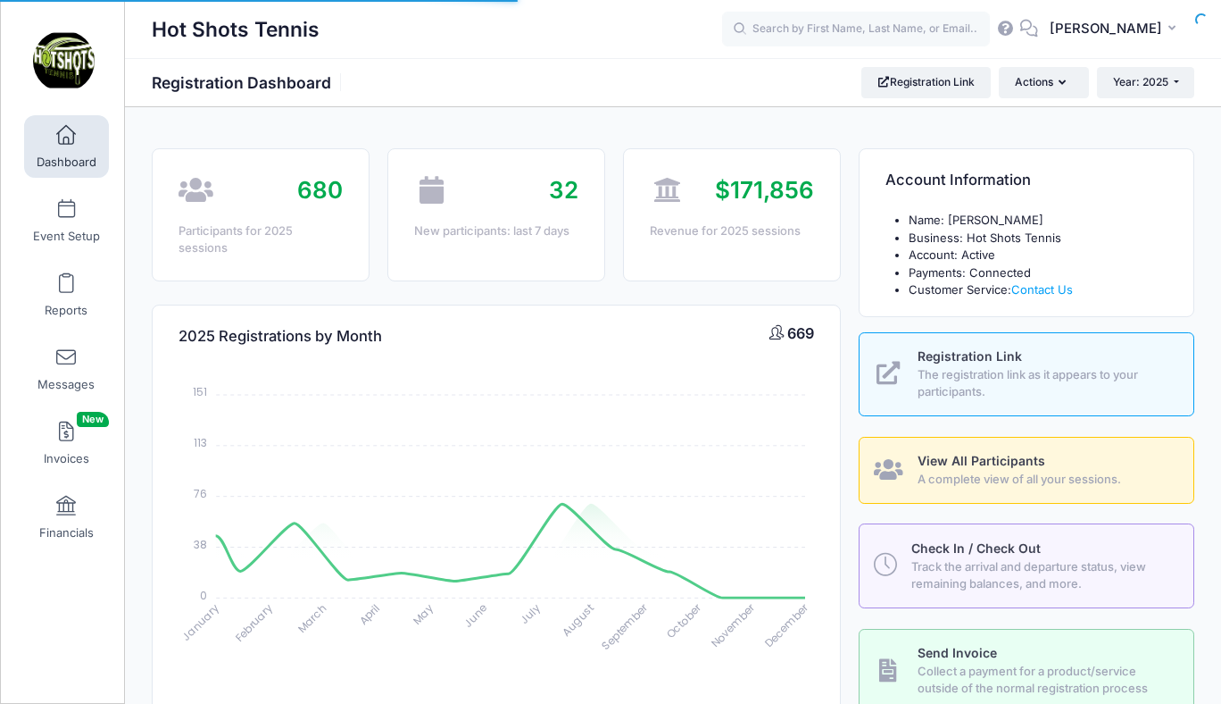
select select
